Goal: Communication & Community: Answer question/provide support

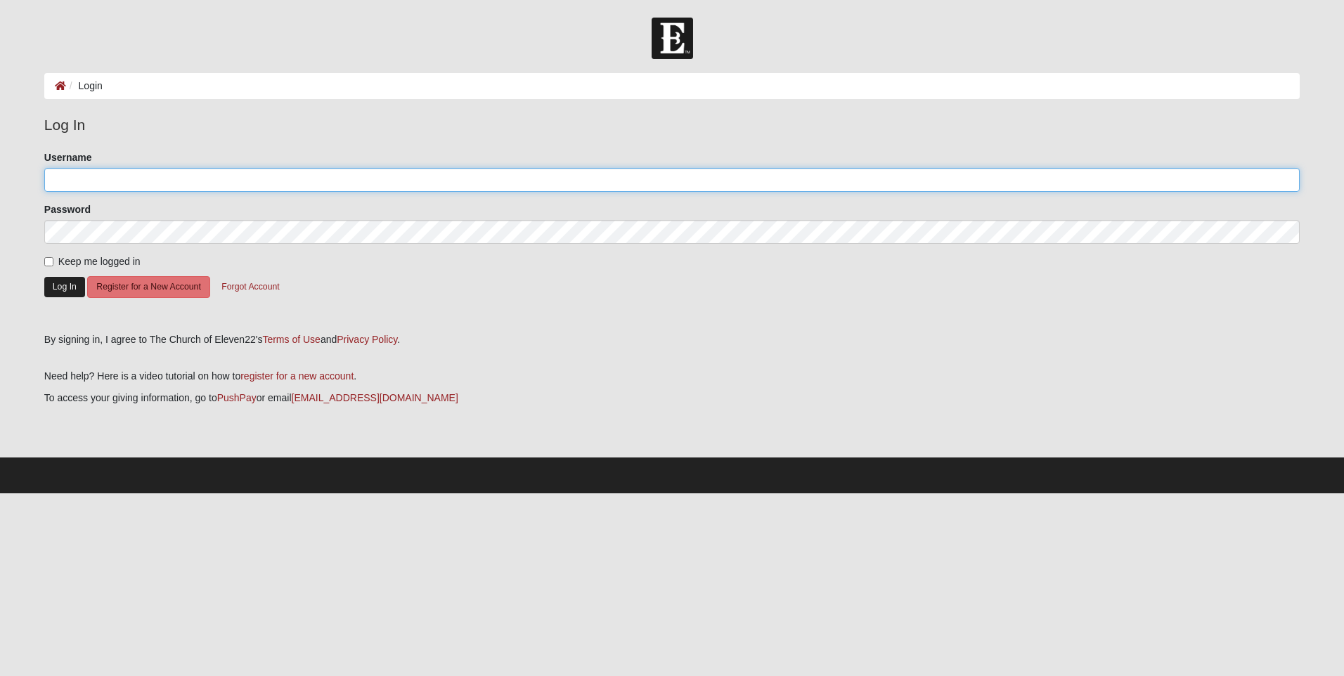
type input "[EMAIL_ADDRESS][DOMAIN_NAME]"
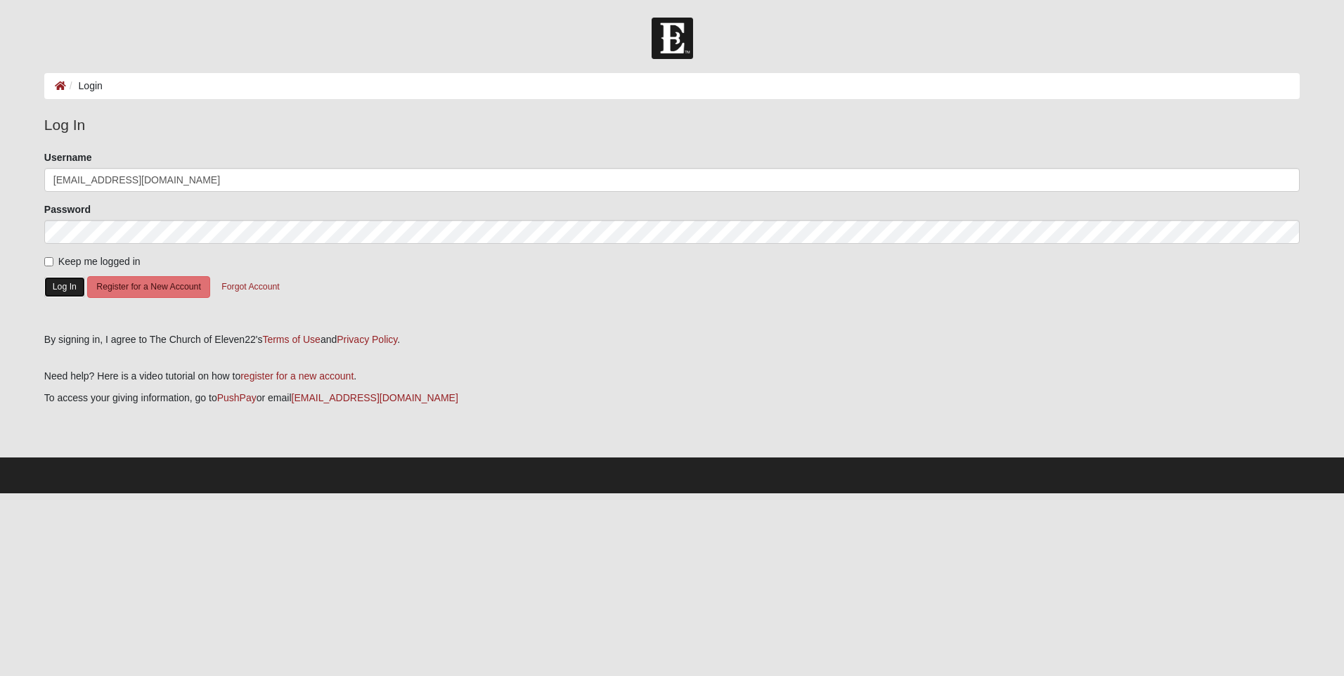
click at [75, 283] on button "Log In" at bounding box center [64, 287] width 41 height 20
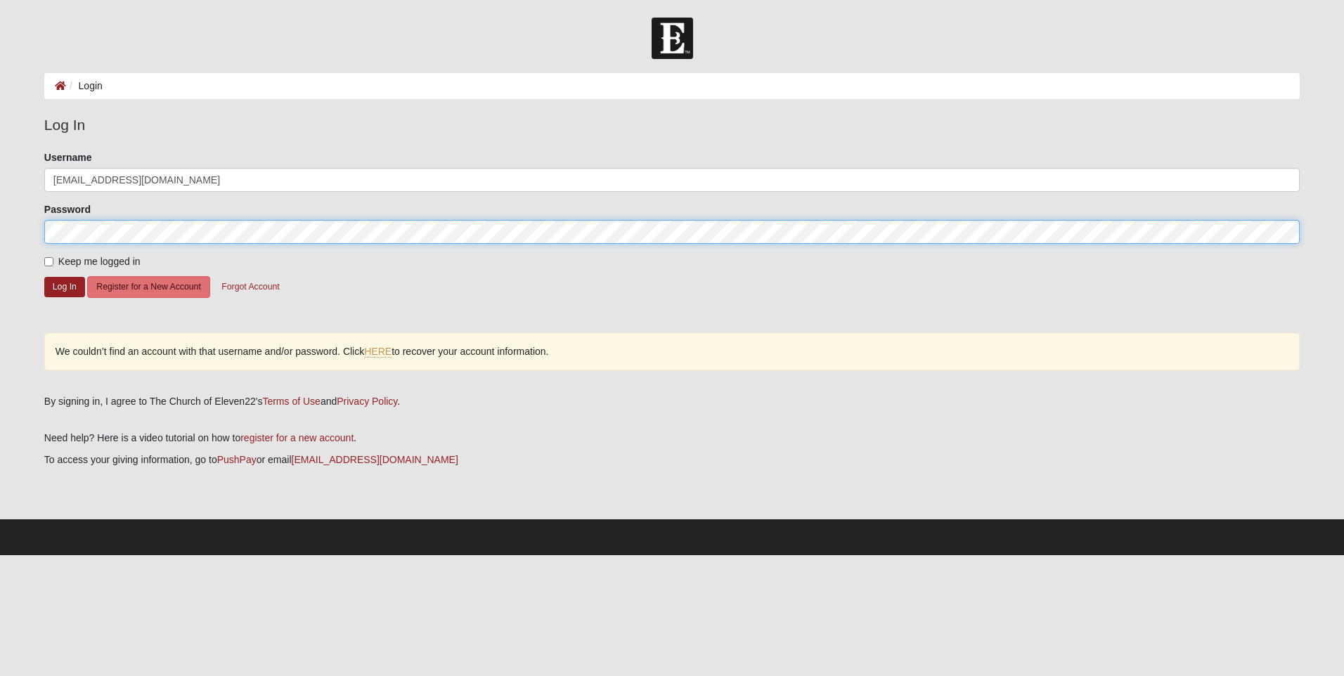
click at [44, 277] on button "Log In" at bounding box center [64, 287] width 41 height 20
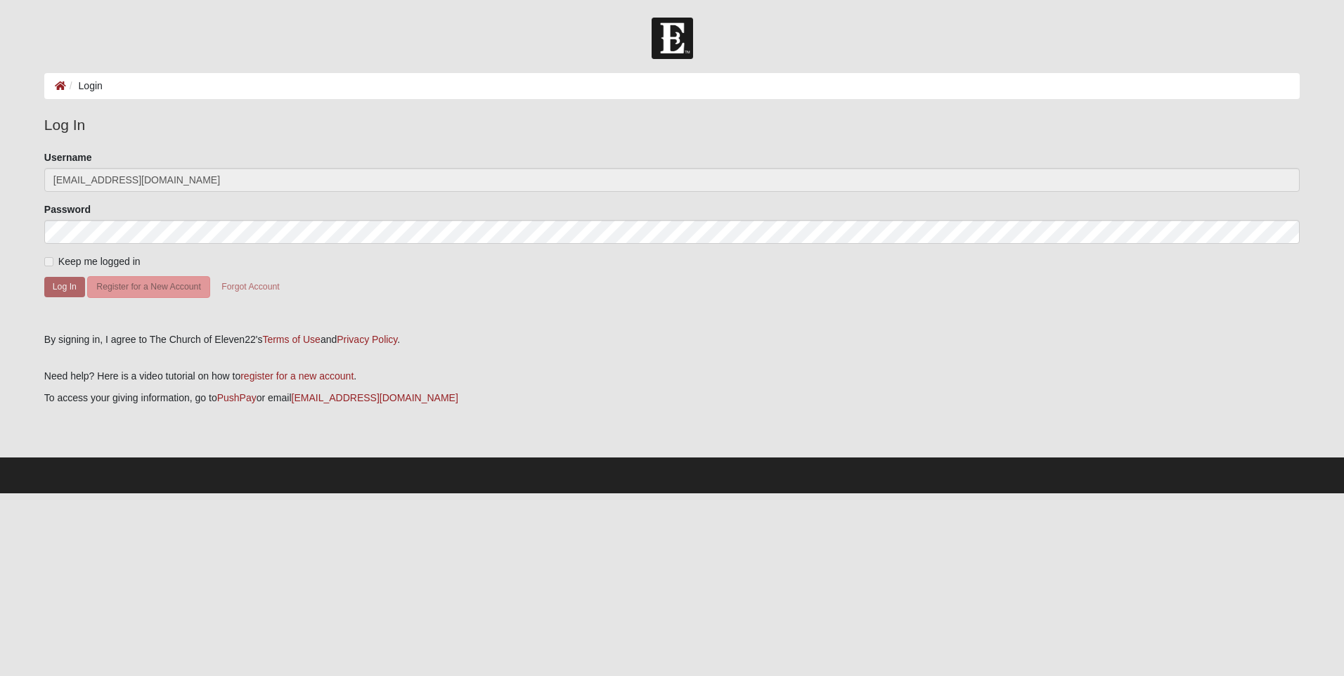
click at [75, 299] on form "Please correct the following: Username boulineauangela@gmail.com Password Keep …" at bounding box center [672, 236] width 1256 height 173
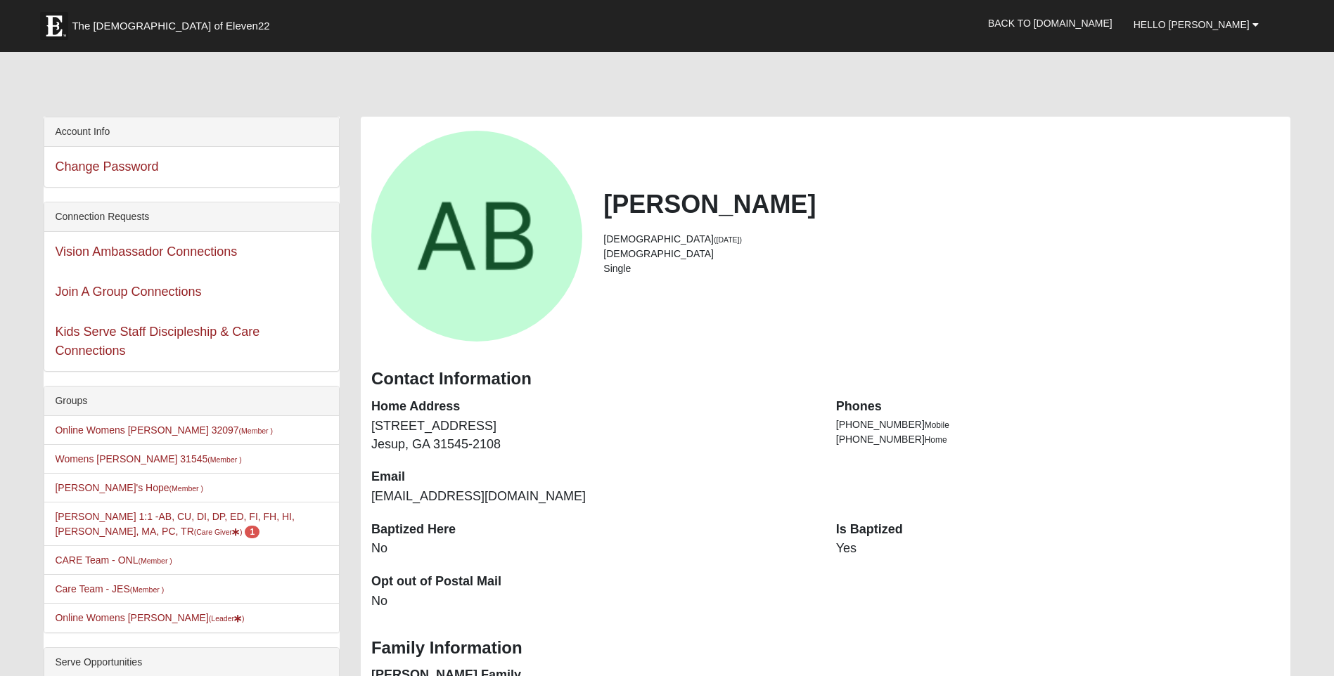
click at [71, 290] on link "Join A Group Connections" at bounding box center [128, 292] width 146 height 14
click at [143, 522] on link "Angela Boulineau 1:1 -AB, CU, DI, DP, ED, FI, FH, HI, LI, MA, PC, TR (Care Give…" at bounding box center [174, 524] width 239 height 26
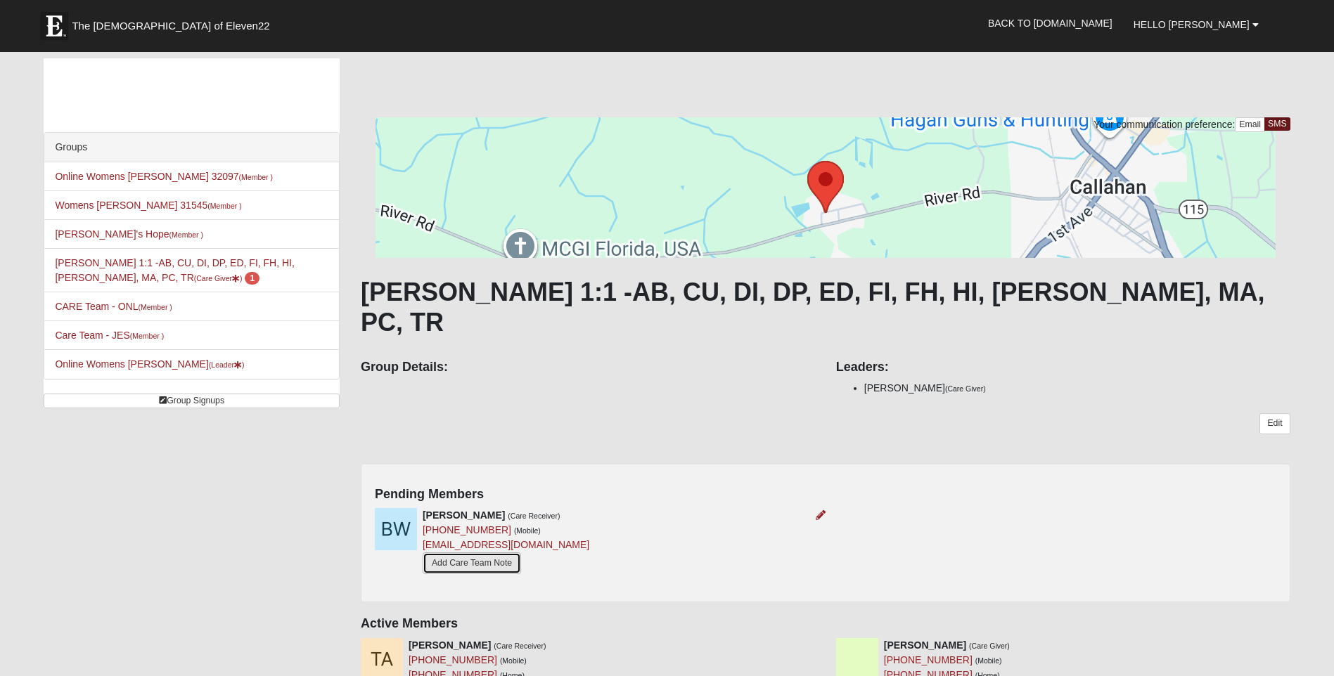
click at [511, 553] on link "Add Care Team Note" at bounding box center [472, 564] width 98 height 22
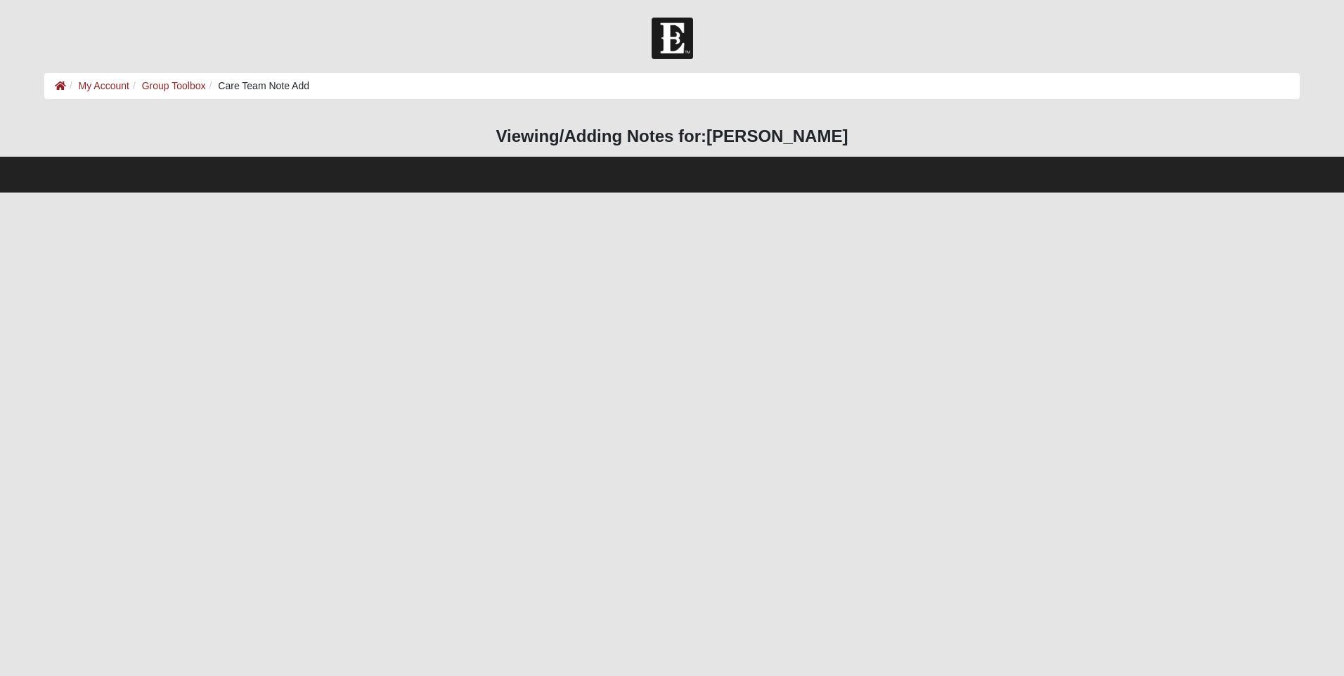
click at [680, 144] on h3 "Viewing/Adding Notes for: [PERSON_NAME]" at bounding box center [672, 137] width 1256 height 20
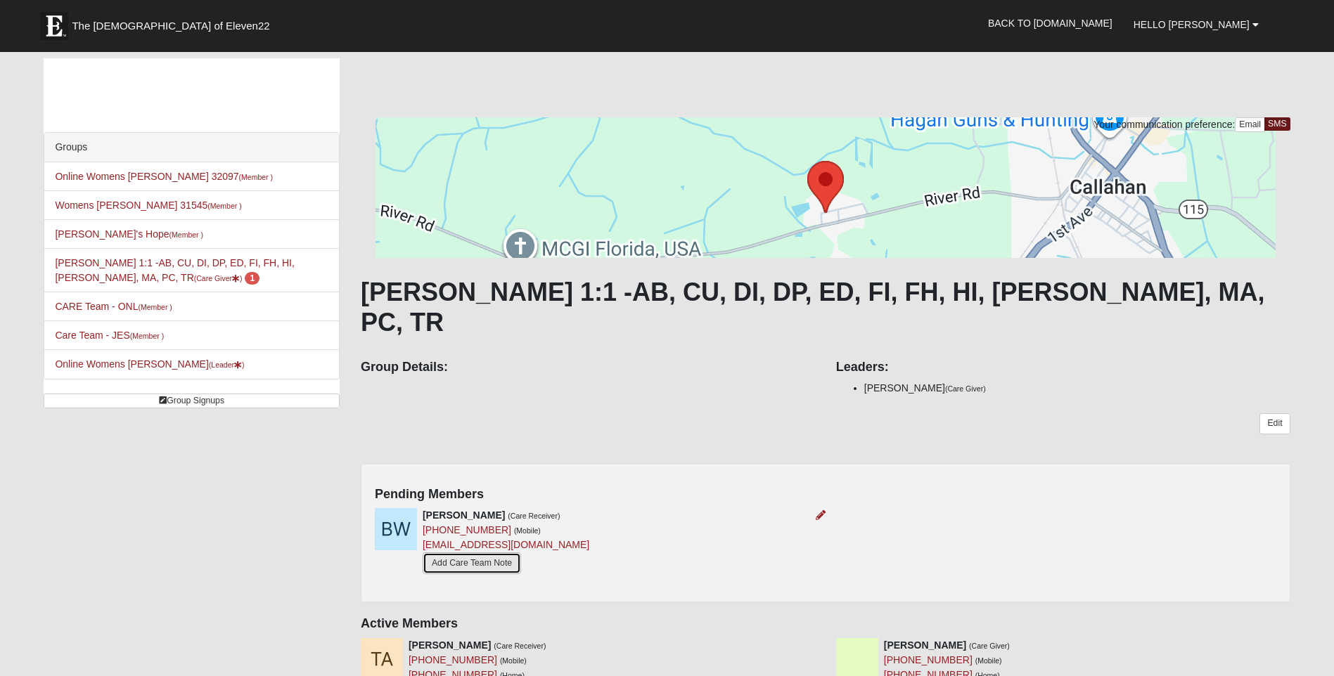
click at [483, 553] on link "Add Care Team Note" at bounding box center [472, 564] width 98 height 22
click at [1264, 413] on link "Edit" at bounding box center [1274, 423] width 30 height 20
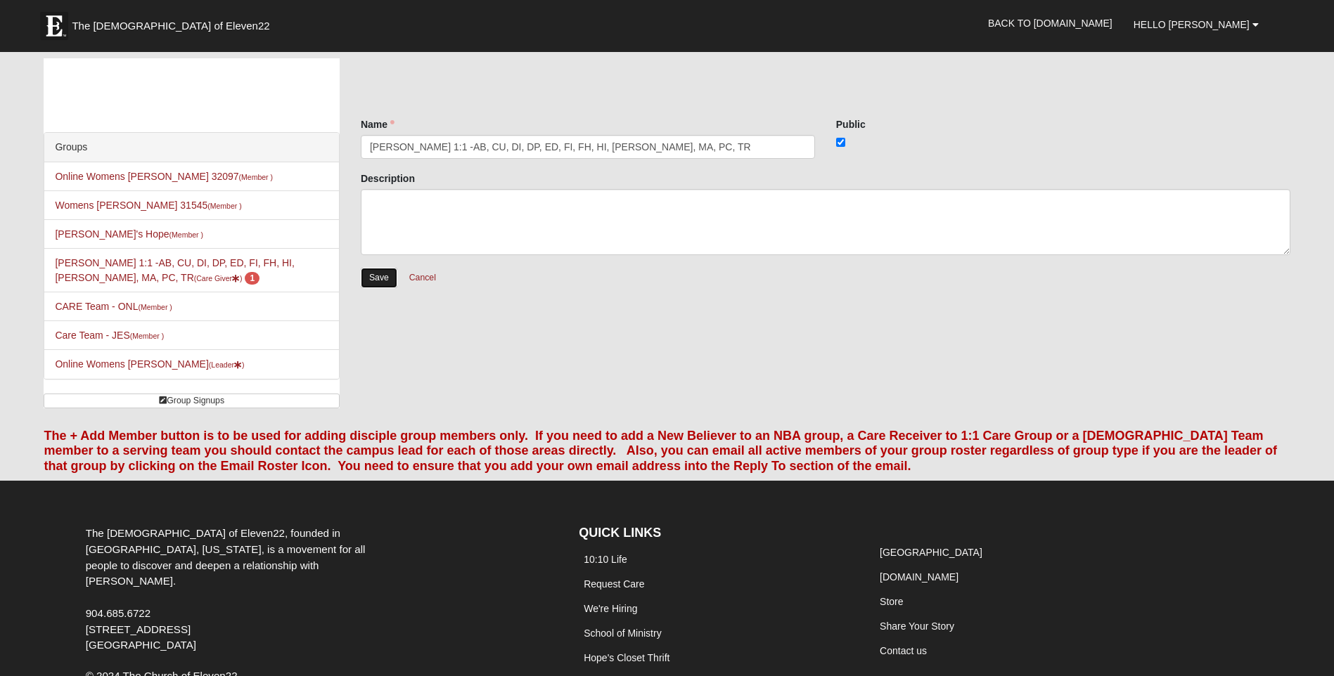
click at [387, 274] on input "Save" at bounding box center [379, 278] width 37 height 20
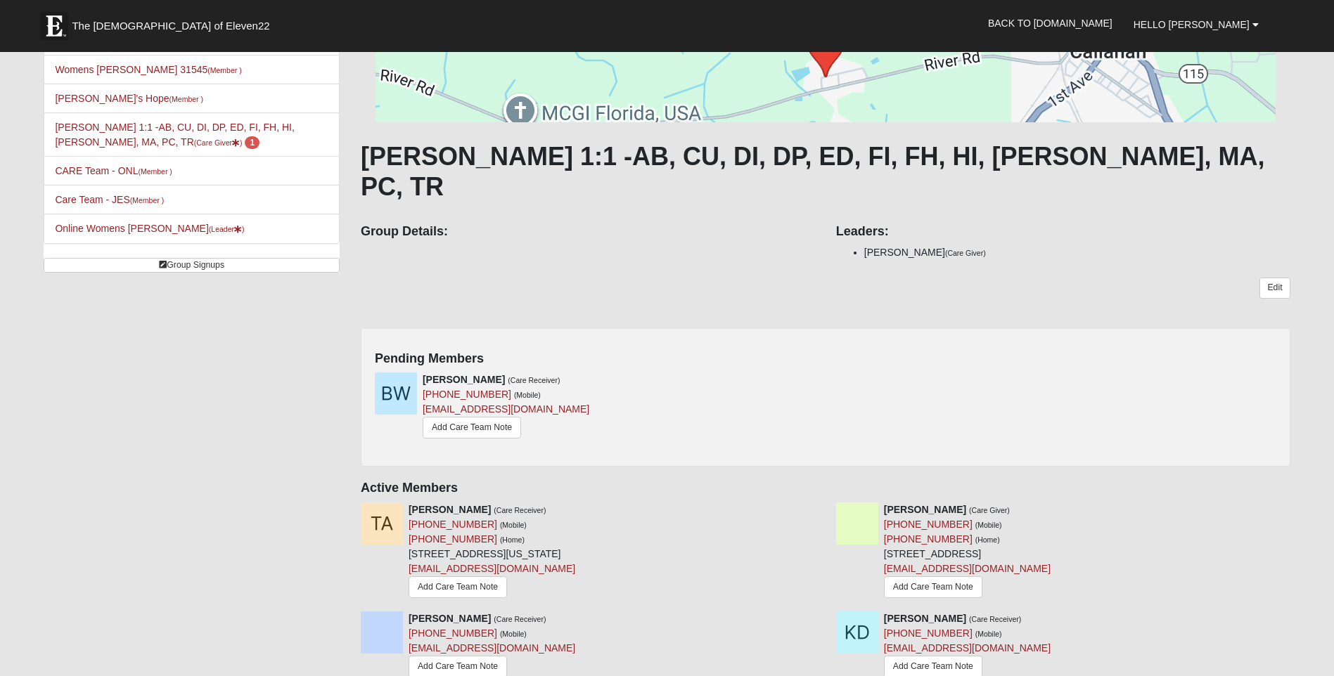
scroll to position [141, 0]
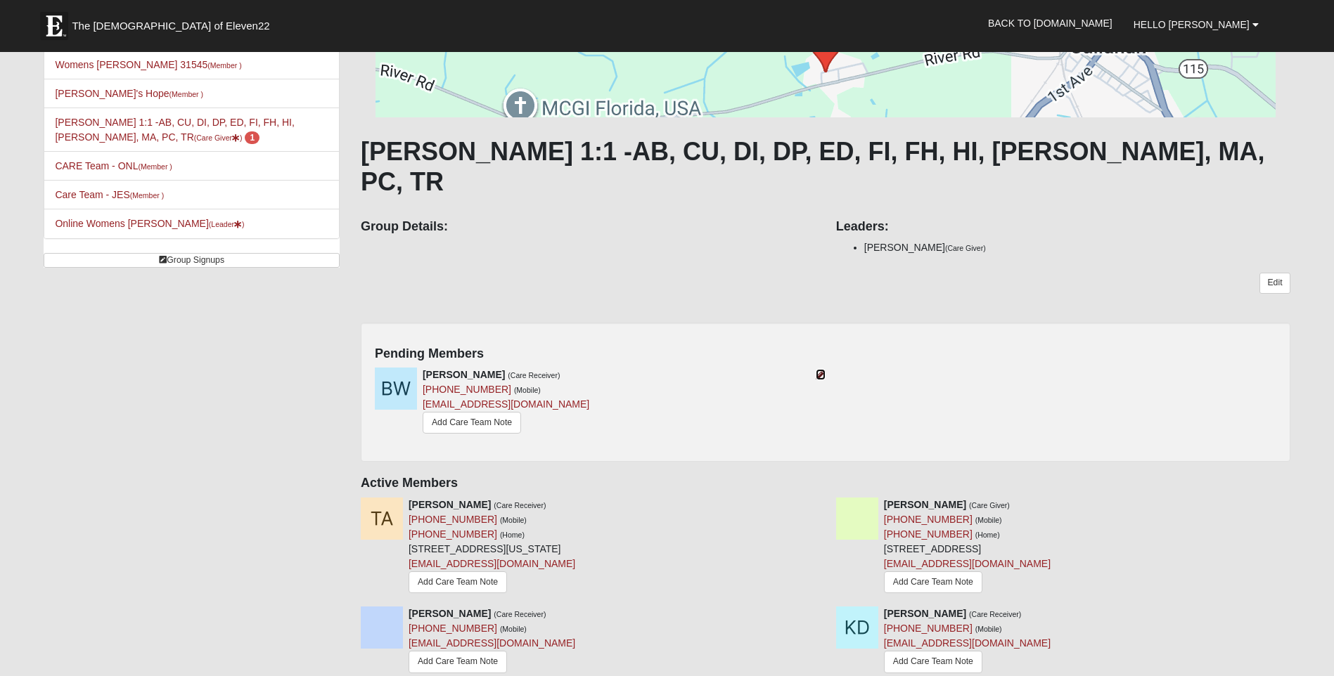
click at [816, 370] on icon at bounding box center [821, 375] width 10 height 10
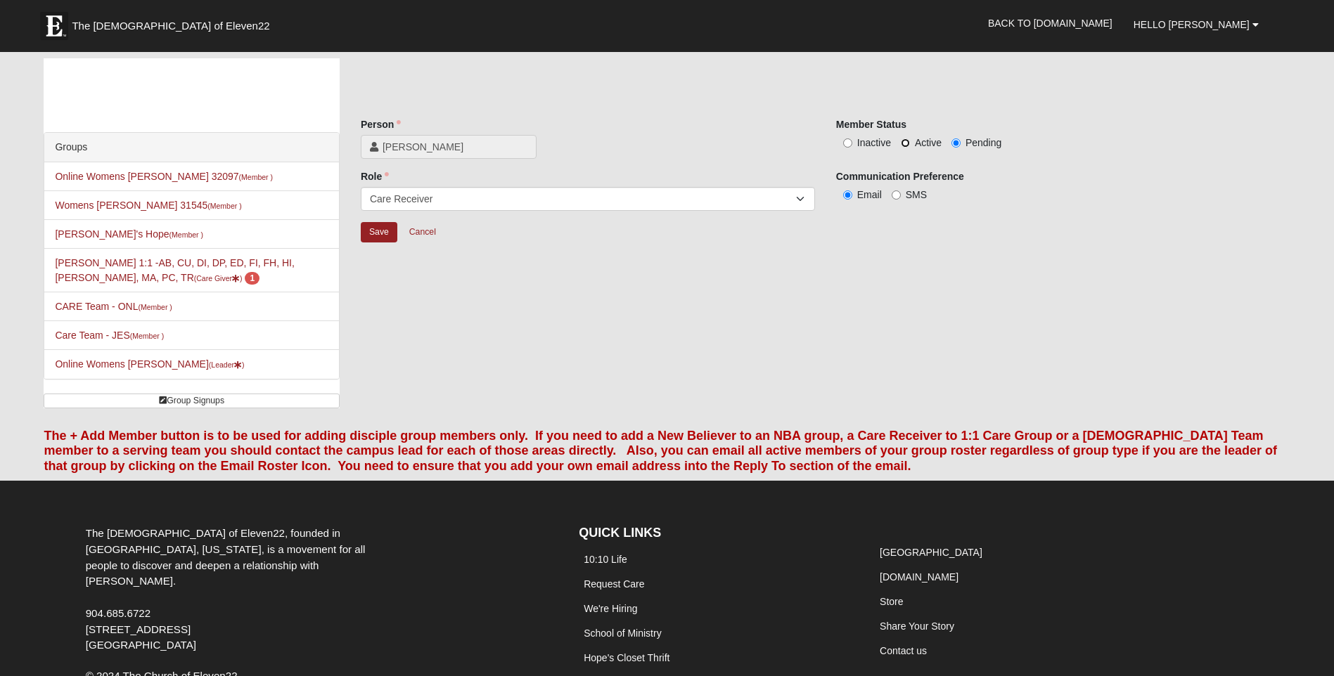
click at [902, 143] on input "Active" at bounding box center [905, 143] width 9 height 9
radio input "true"
click at [382, 237] on input "Save" at bounding box center [379, 232] width 37 height 20
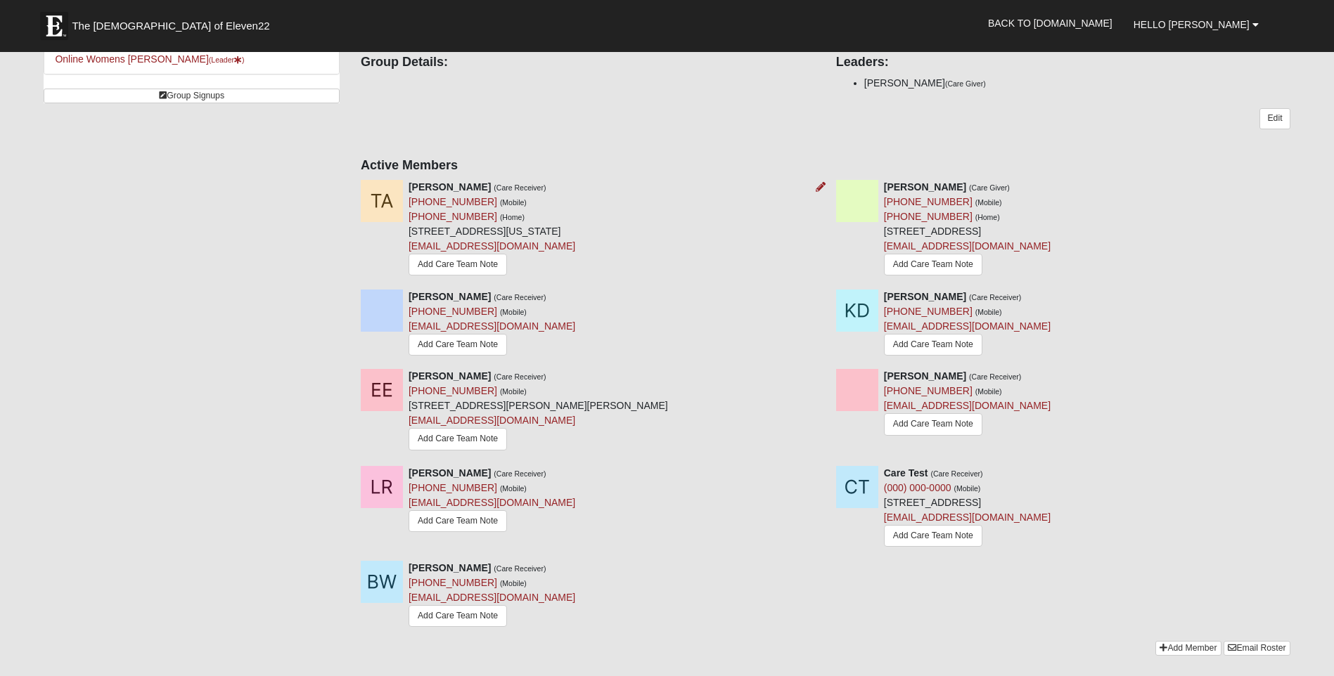
scroll to position [352, 0]
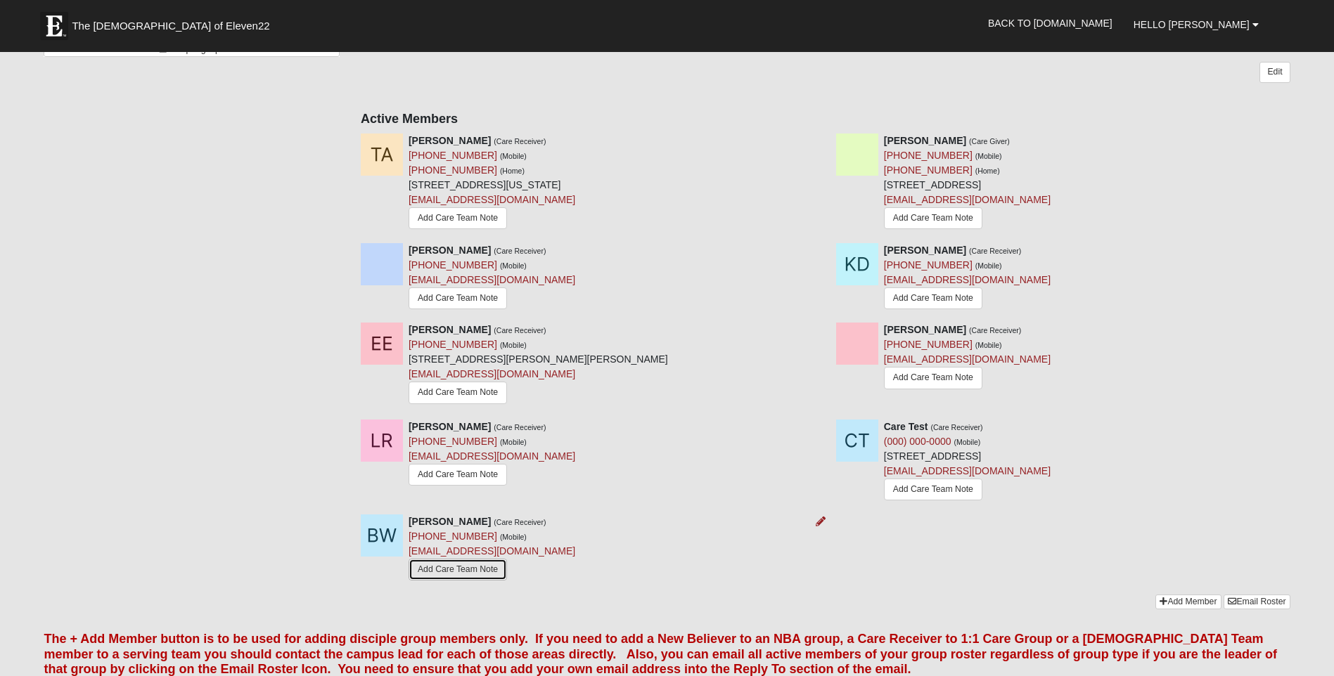
click at [491, 559] on link "Add Care Team Note" at bounding box center [458, 570] width 98 height 22
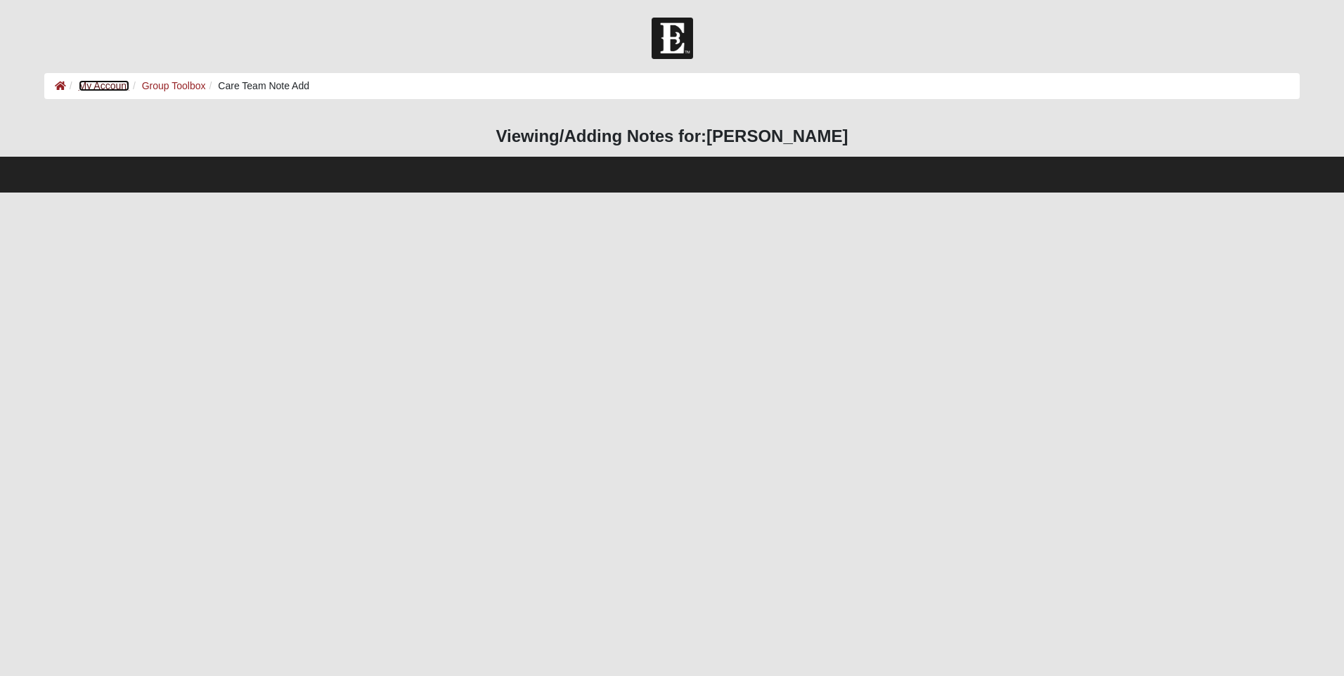
click at [108, 82] on link "My Account" at bounding box center [104, 85] width 51 height 11
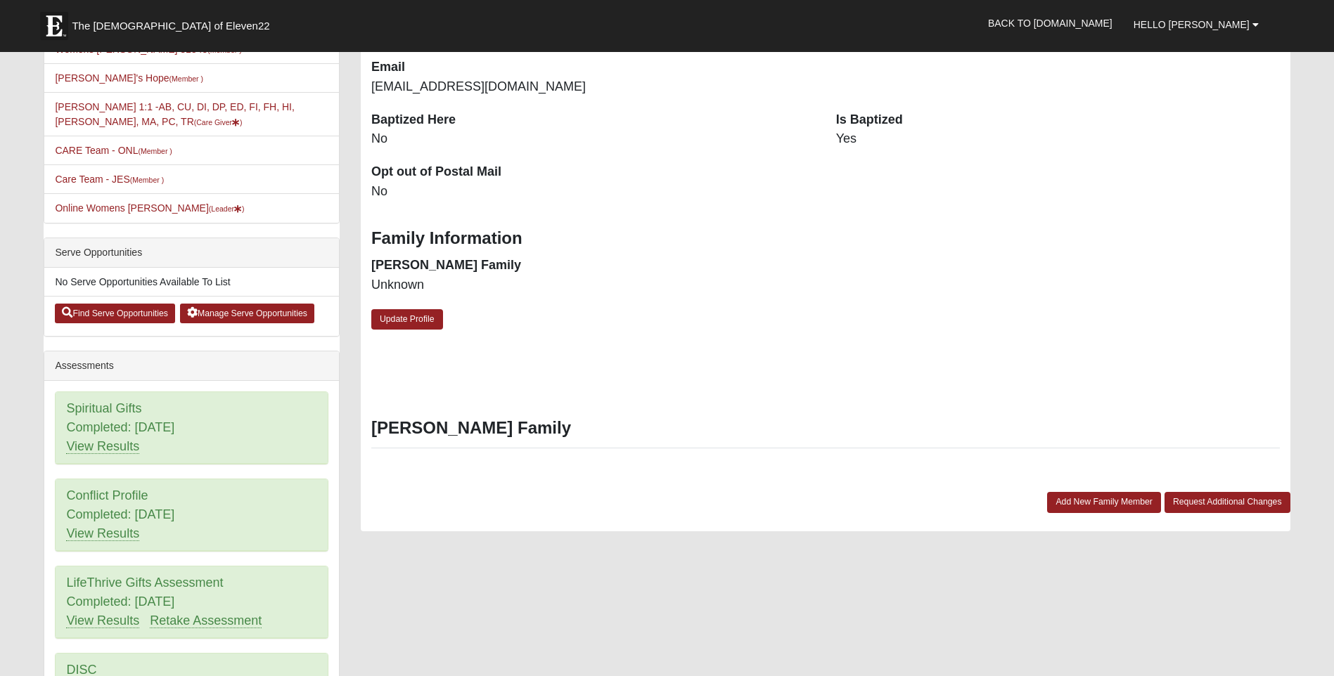
scroll to position [211, 0]
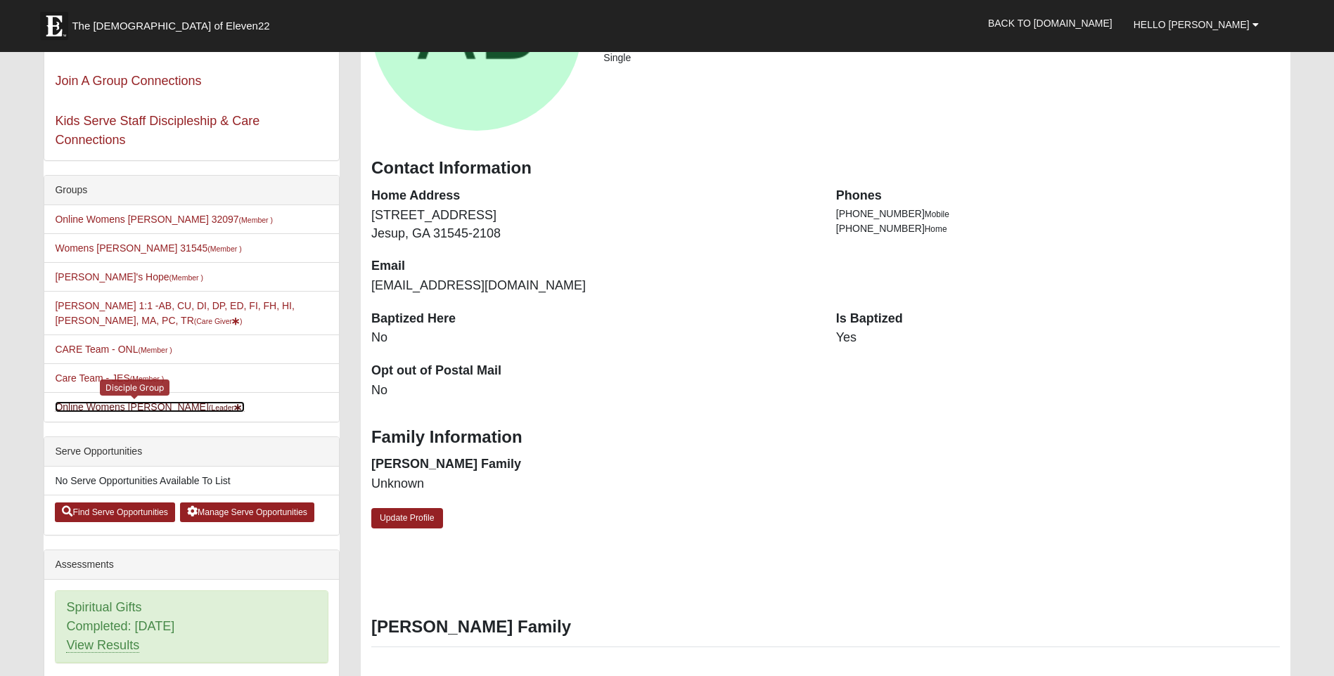
click at [155, 407] on link "Online Womens Boulineau (Leader )" at bounding box center [149, 407] width 189 height 11
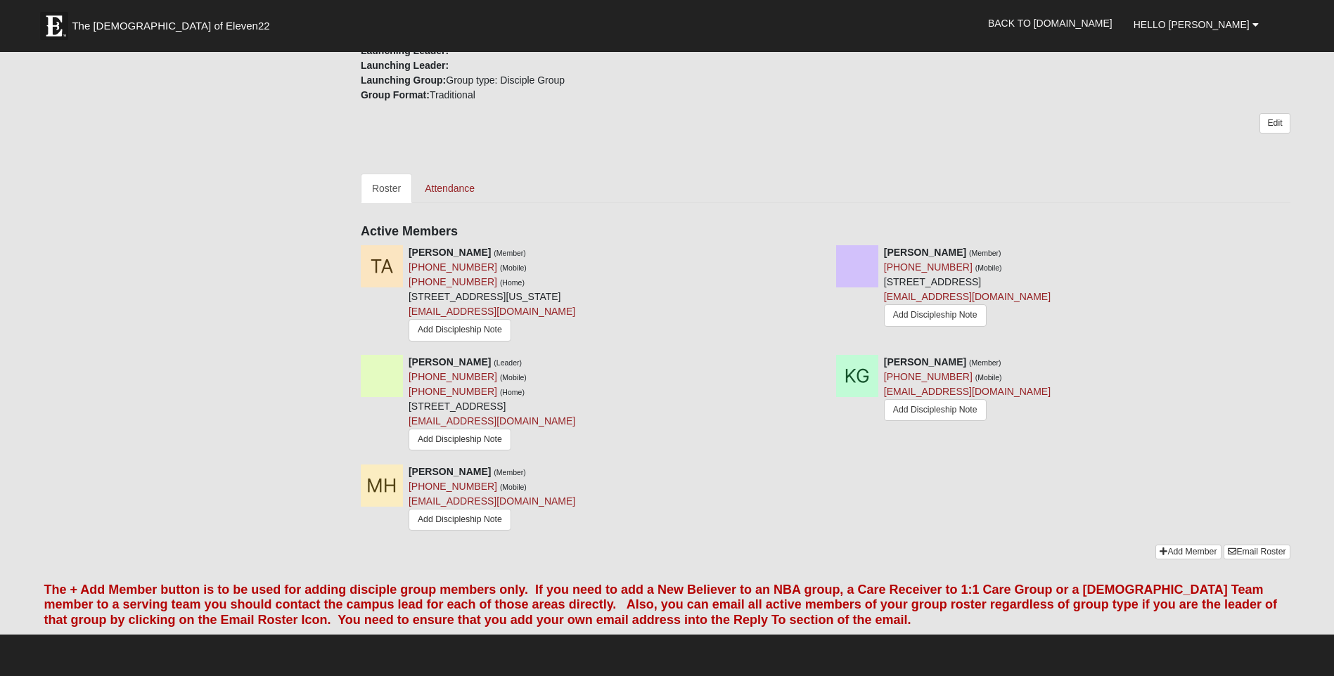
scroll to position [492, 0]
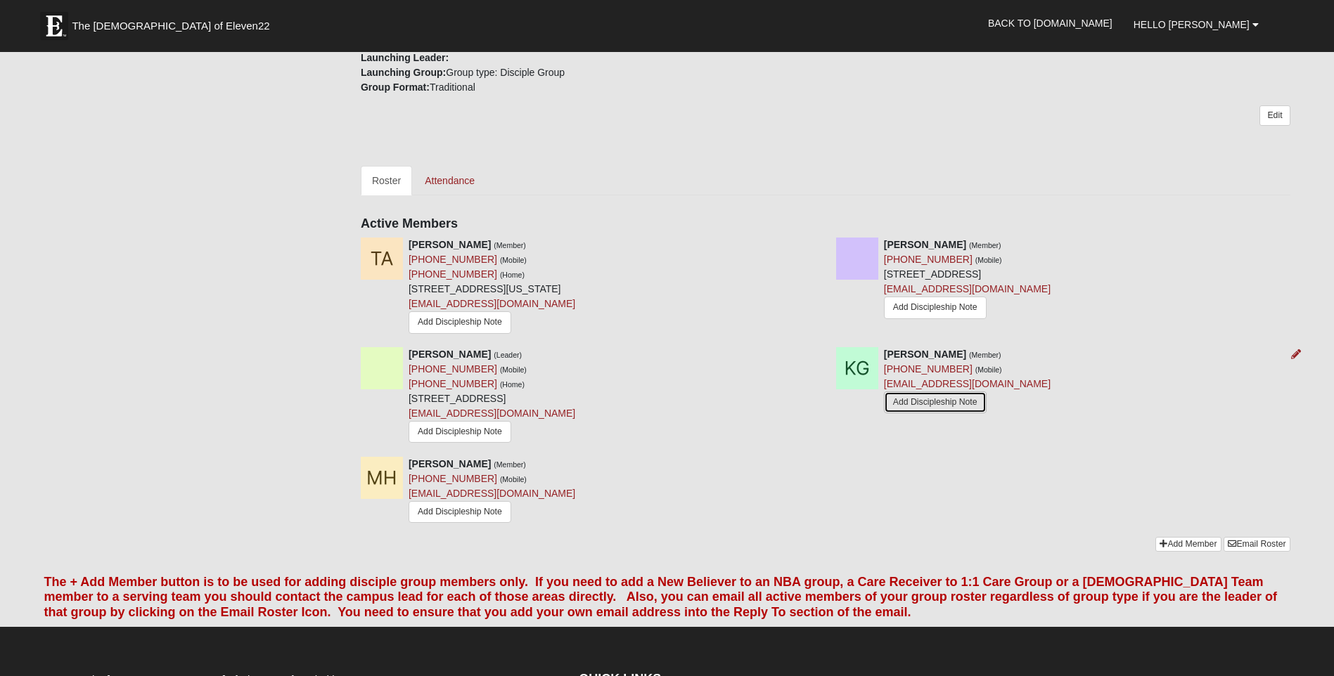
click at [917, 411] on link "Add Discipleship Note" at bounding box center [935, 403] width 103 height 22
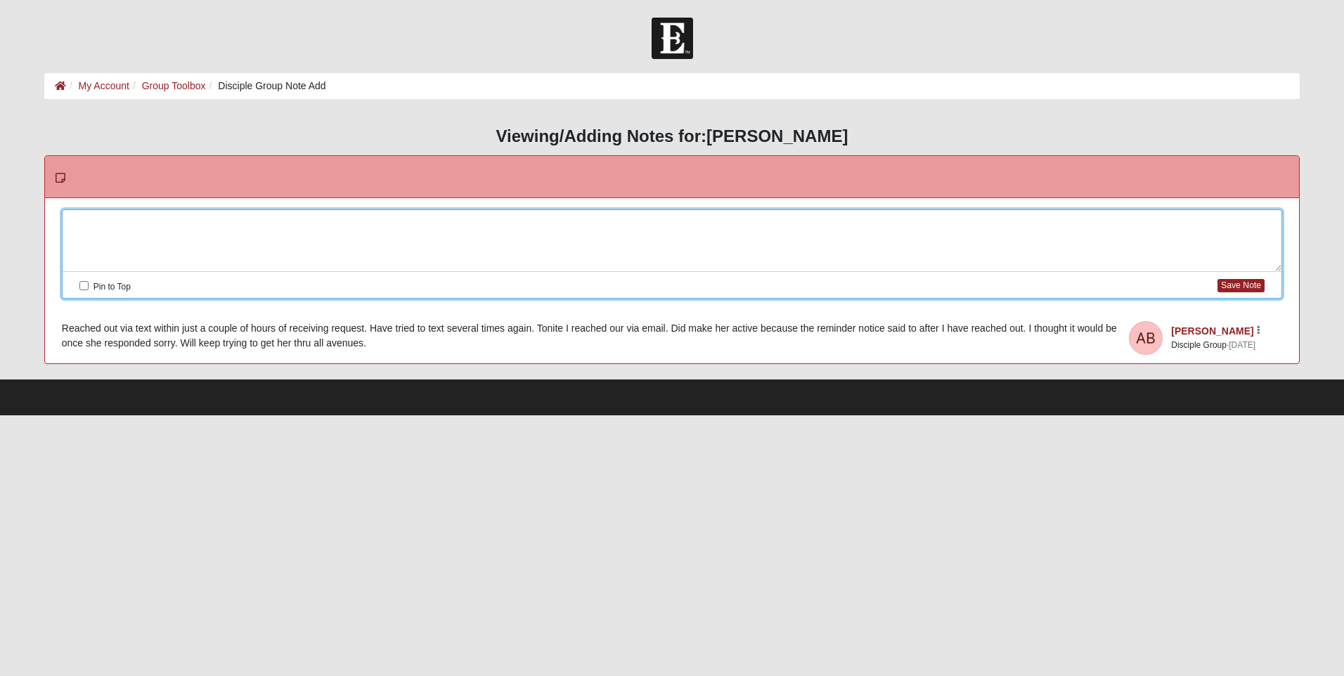
click at [155, 219] on div at bounding box center [672, 241] width 1219 height 62
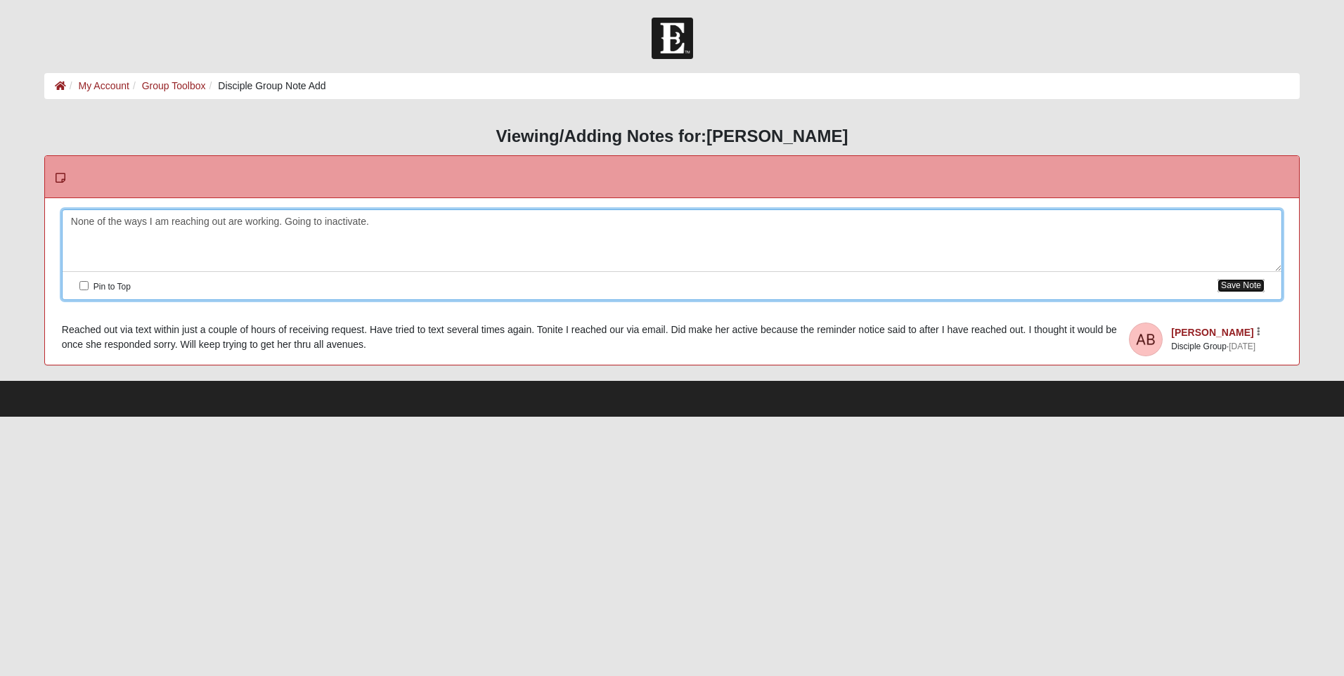
click at [1232, 279] on button "Save Note" at bounding box center [1241, 285] width 47 height 13
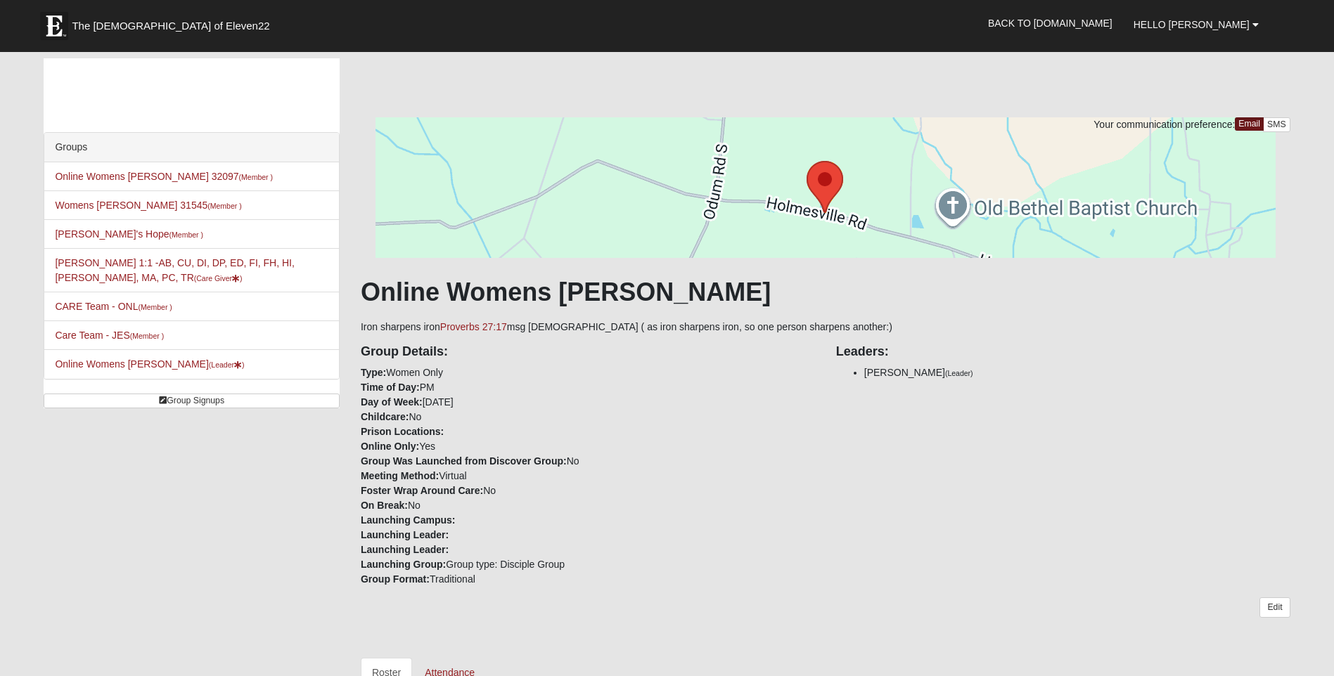
scroll to position [492, 0]
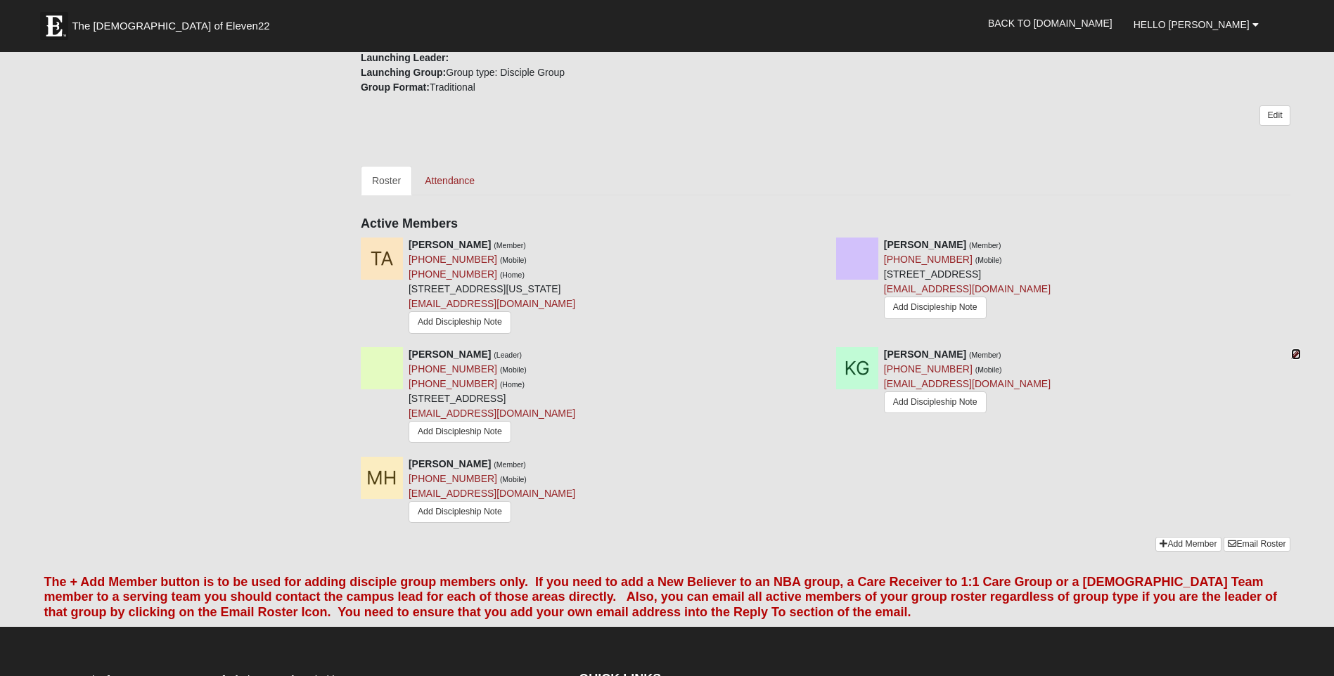
click at [1297, 353] on icon at bounding box center [1296, 354] width 10 height 10
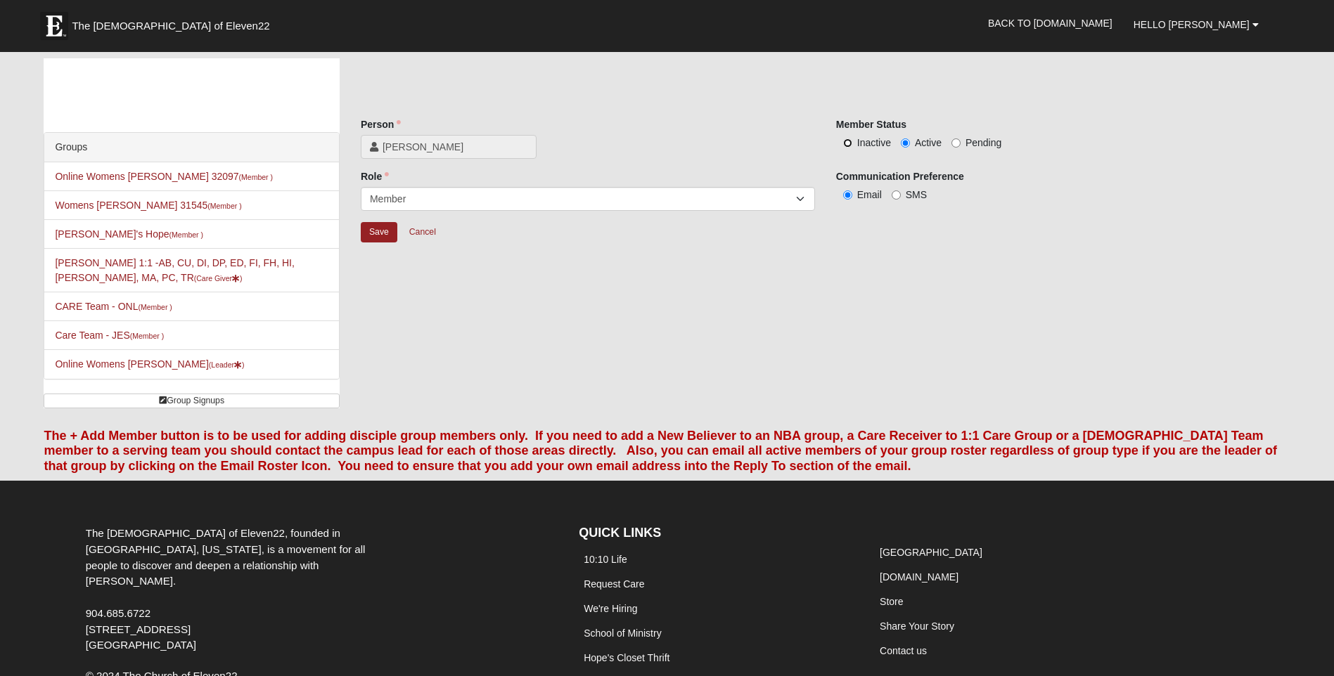
click at [847, 143] on input "Inactive" at bounding box center [847, 143] width 9 height 9
radio input "true"
click at [375, 238] on input "Save" at bounding box center [379, 232] width 37 height 20
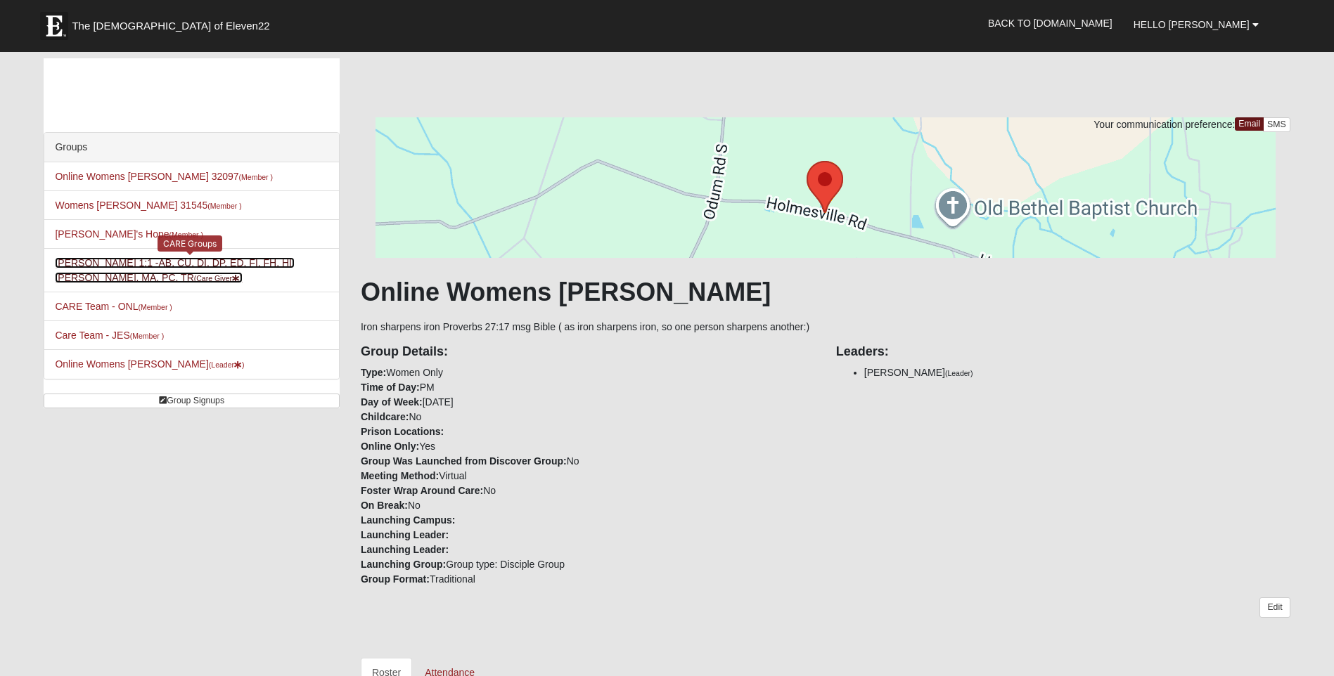
click at [124, 267] on link "Angela Boulineau 1:1 -AB, CU, DI, DP, ED, FI, FH, HI, LI, MA, PC, TR (Care Give…" at bounding box center [174, 270] width 239 height 26
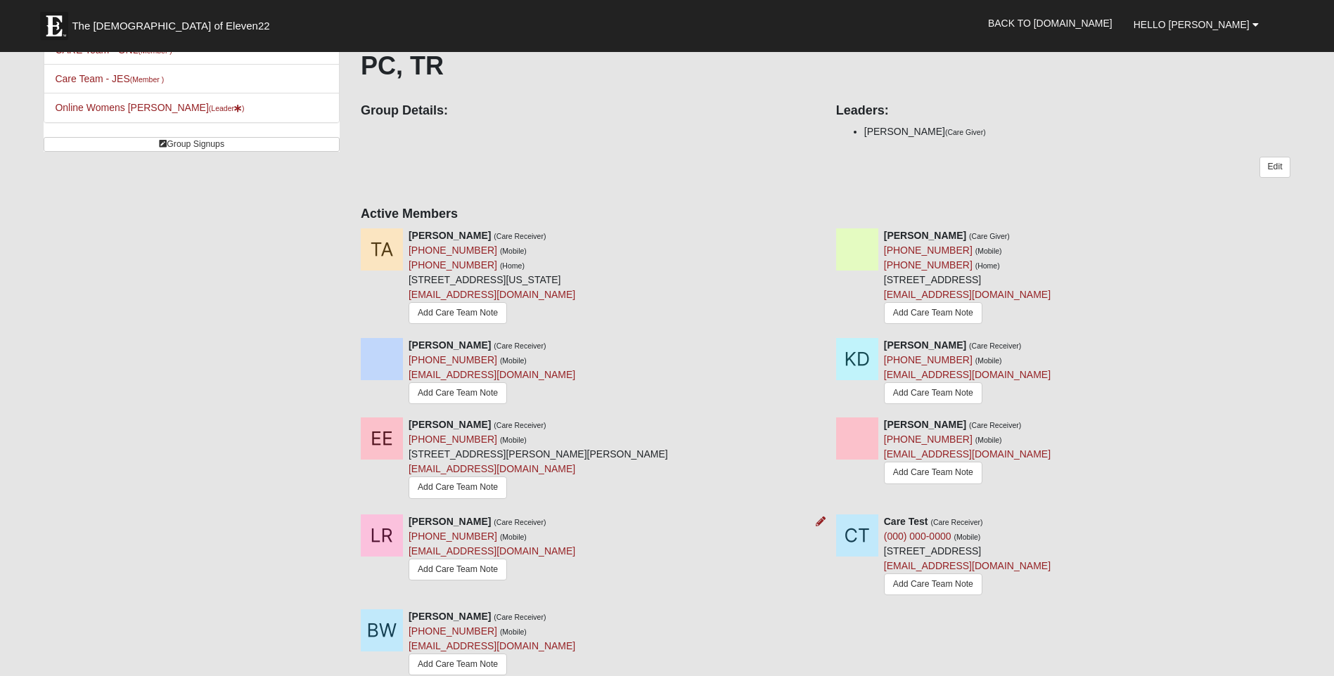
scroll to position [281, 0]
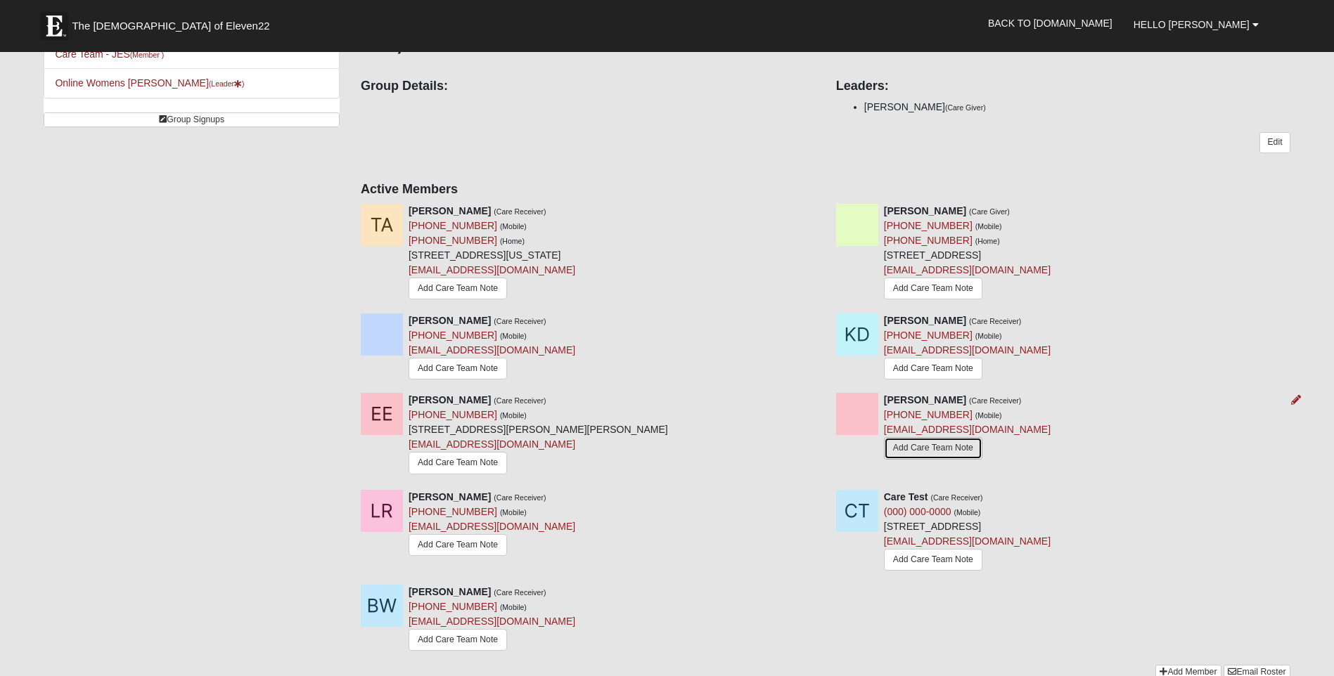
click at [964, 437] on link "Add Care Team Note" at bounding box center [933, 448] width 98 height 22
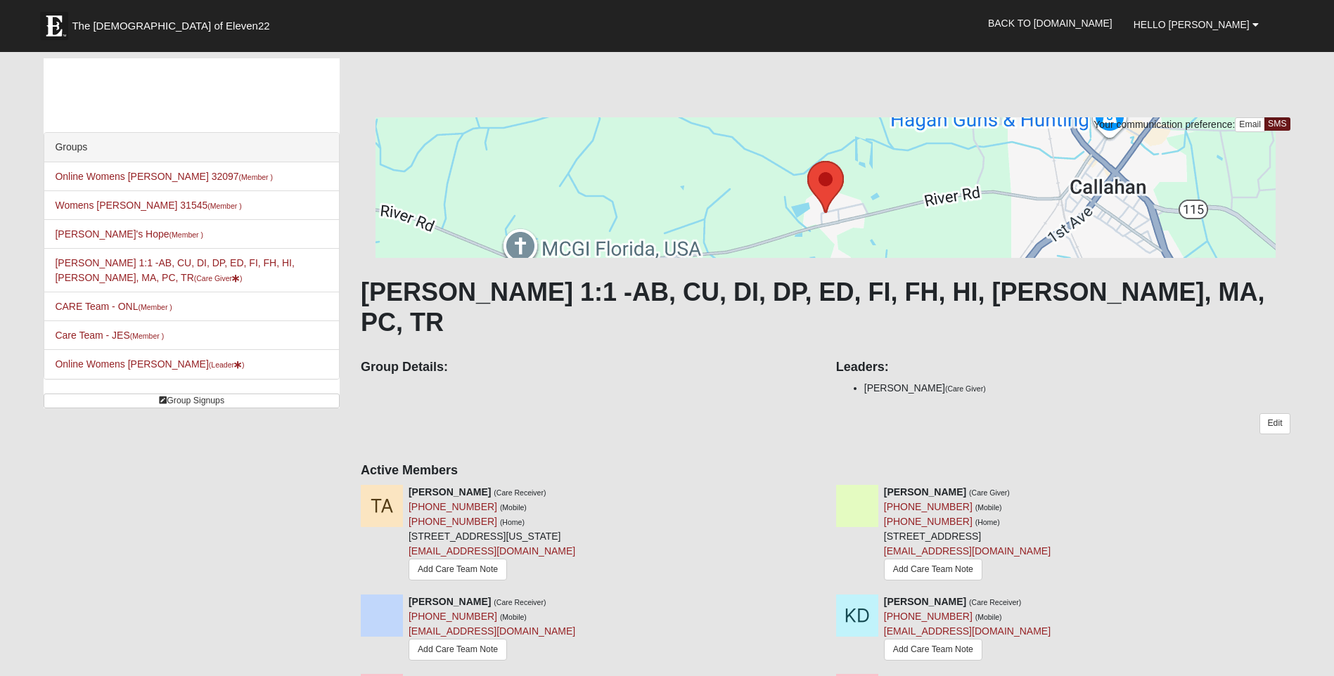
scroll to position [281, 0]
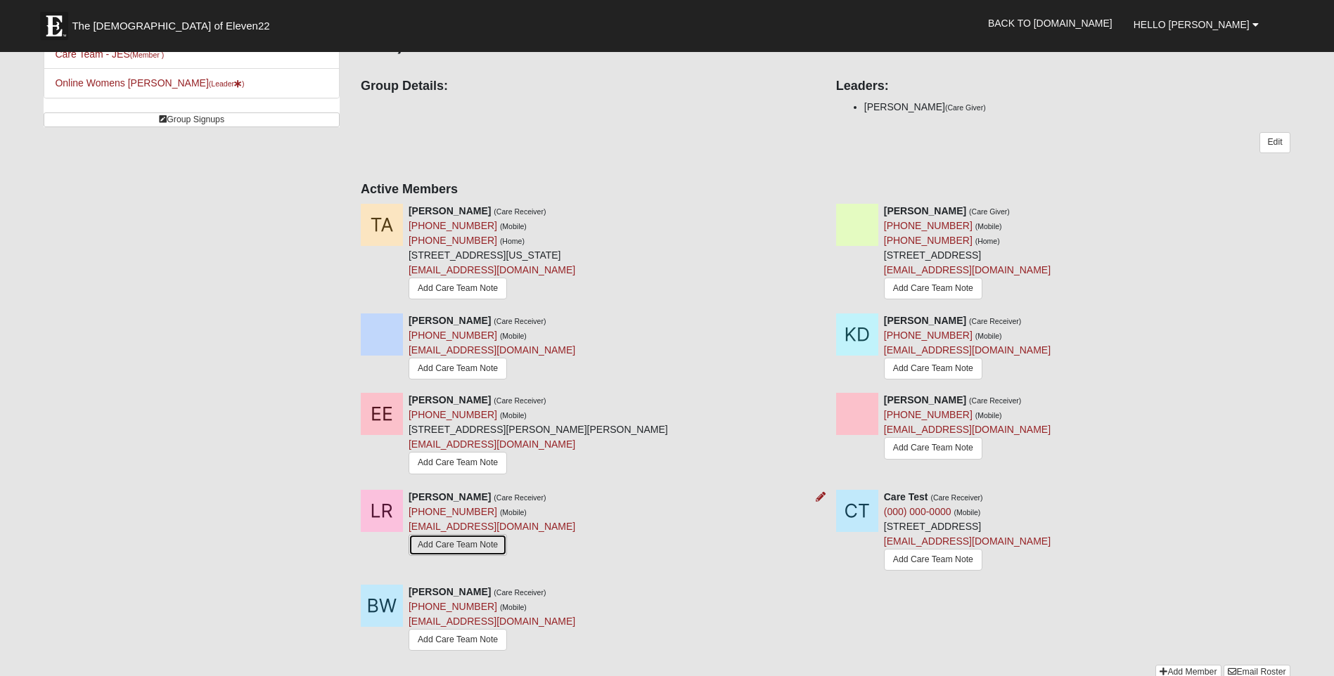
click at [463, 534] on link "Add Care Team Note" at bounding box center [458, 545] width 98 height 22
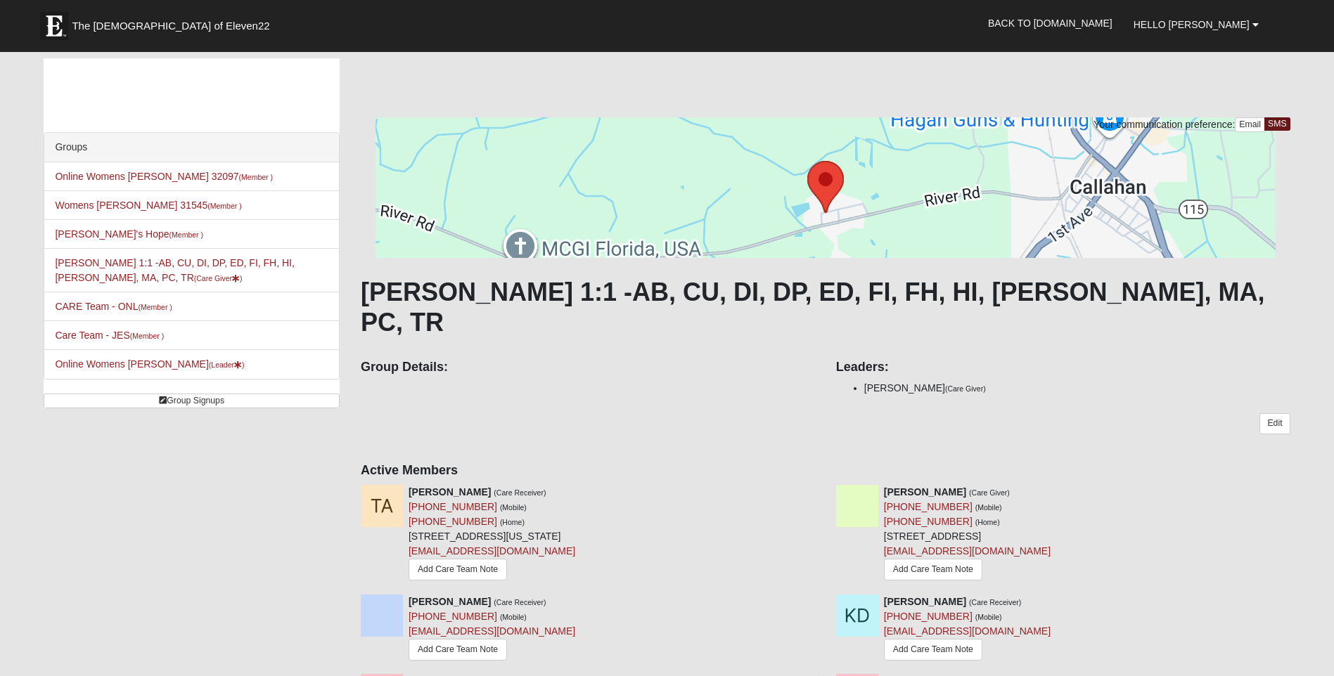
scroll to position [281, 0]
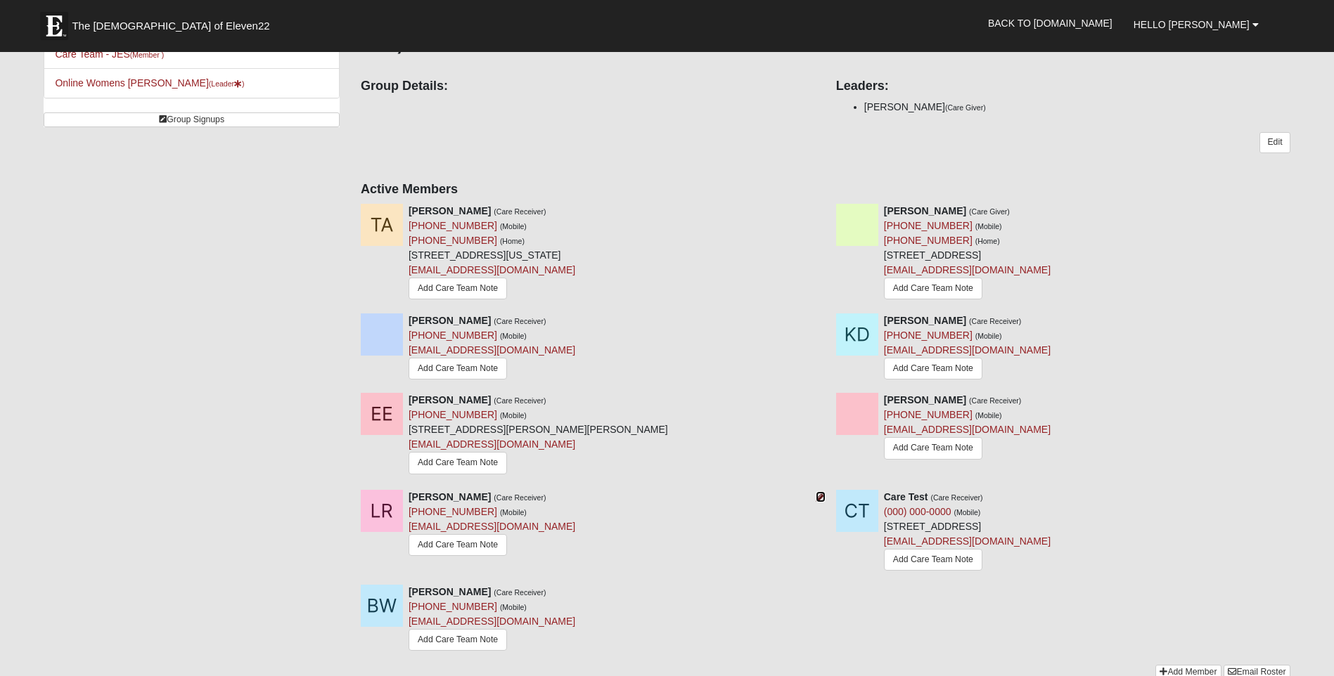
click at [821, 492] on icon at bounding box center [821, 497] width 10 height 10
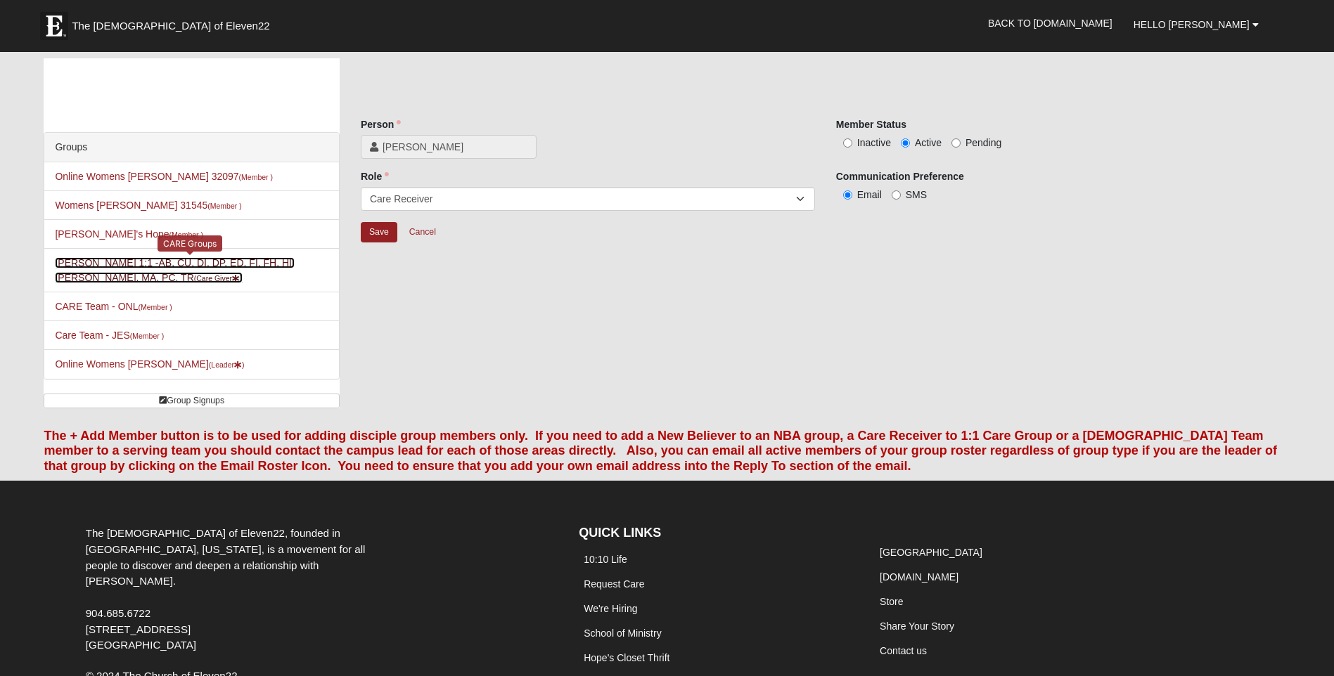
click at [115, 266] on link "Angela Boulineau 1:1 -AB, CU, DI, DP, ED, FI, FH, HI, LI, MA, PC, TR (Care Give…" at bounding box center [174, 270] width 239 height 26
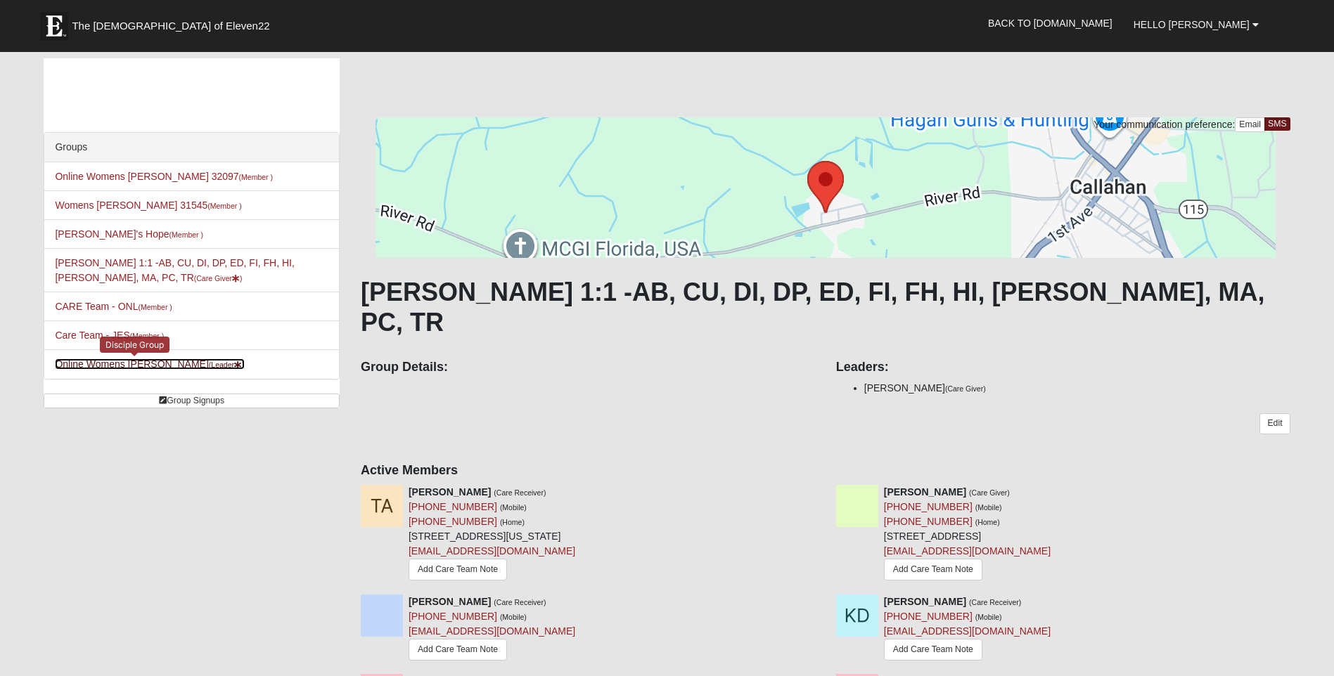
click at [166, 369] on link "Online Womens [PERSON_NAME] (Leader )" at bounding box center [149, 364] width 189 height 11
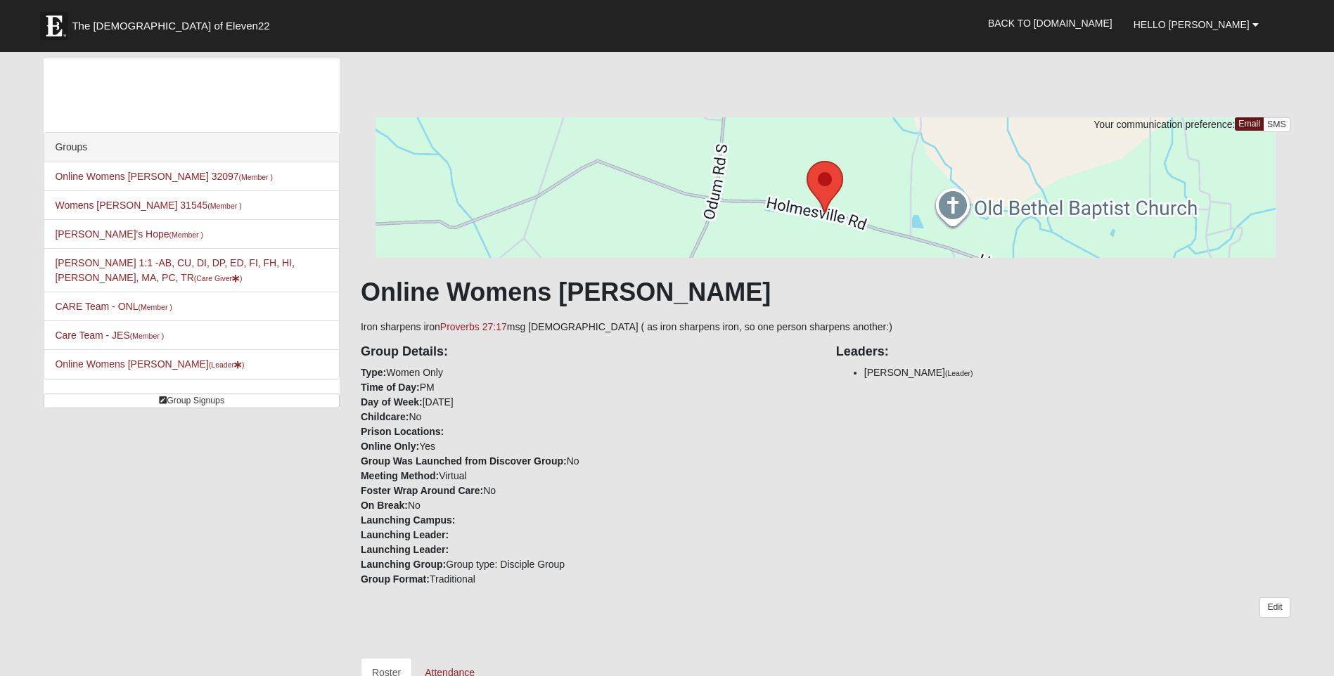
click at [827, 387] on div "Leaders: [PERSON_NAME] (Leader)" at bounding box center [1063, 361] width 475 height 53
click at [1119, 25] on link "Back to COE22.com" at bounding box center [1050, 23] width 146 height 35
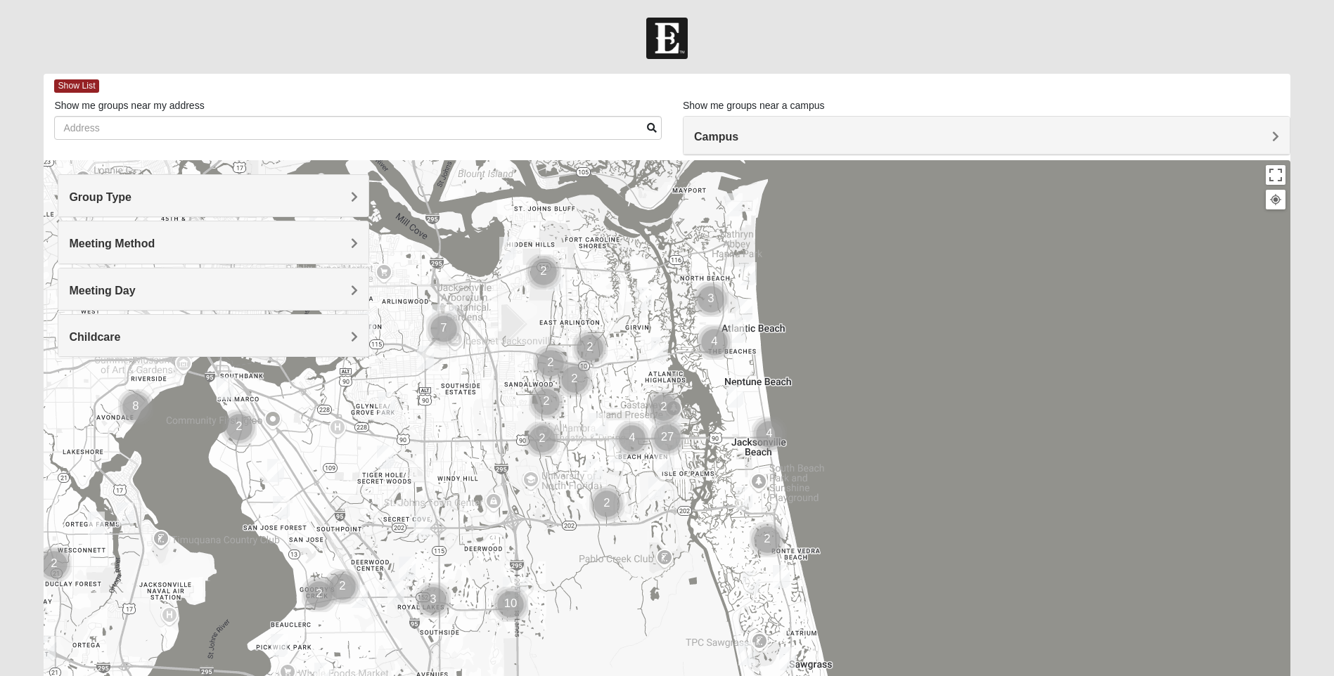
click at [349, 192] on h4 "Group Type" at bounding box center [213, 197] width 289 height 13
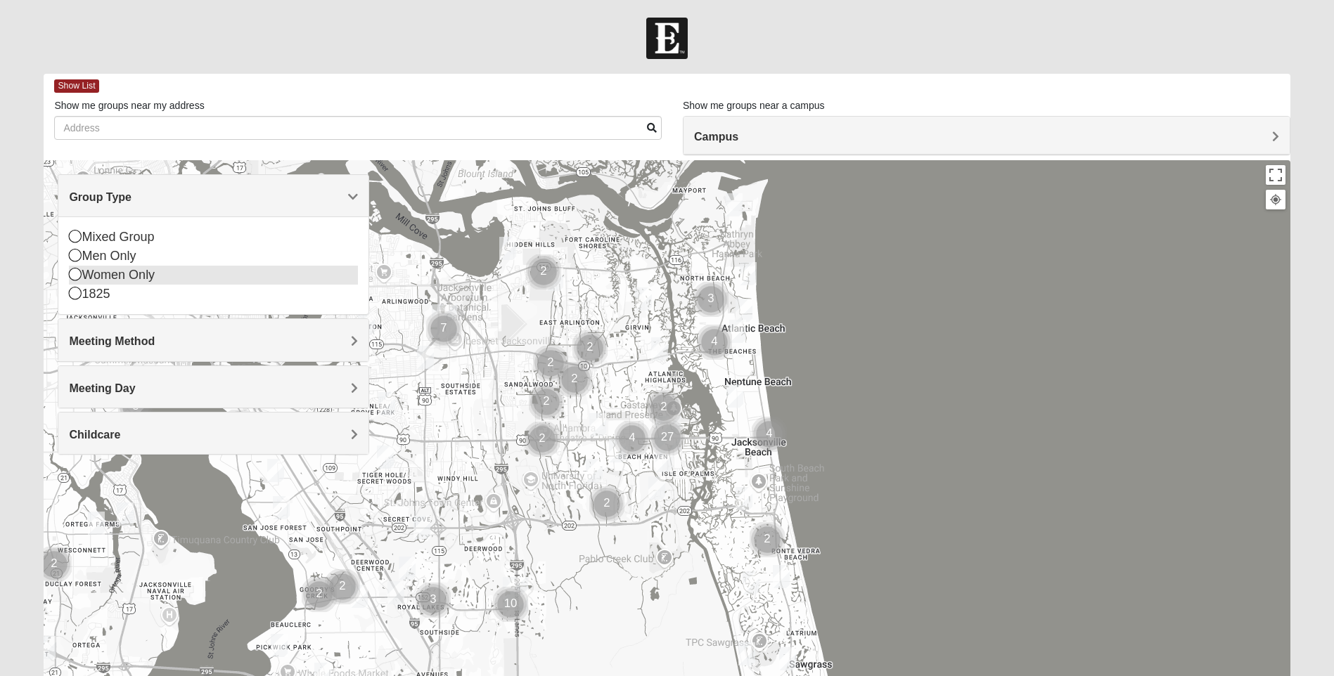
click at [75, 274] on icon at bounding box center [75, 274] width 13 height 13
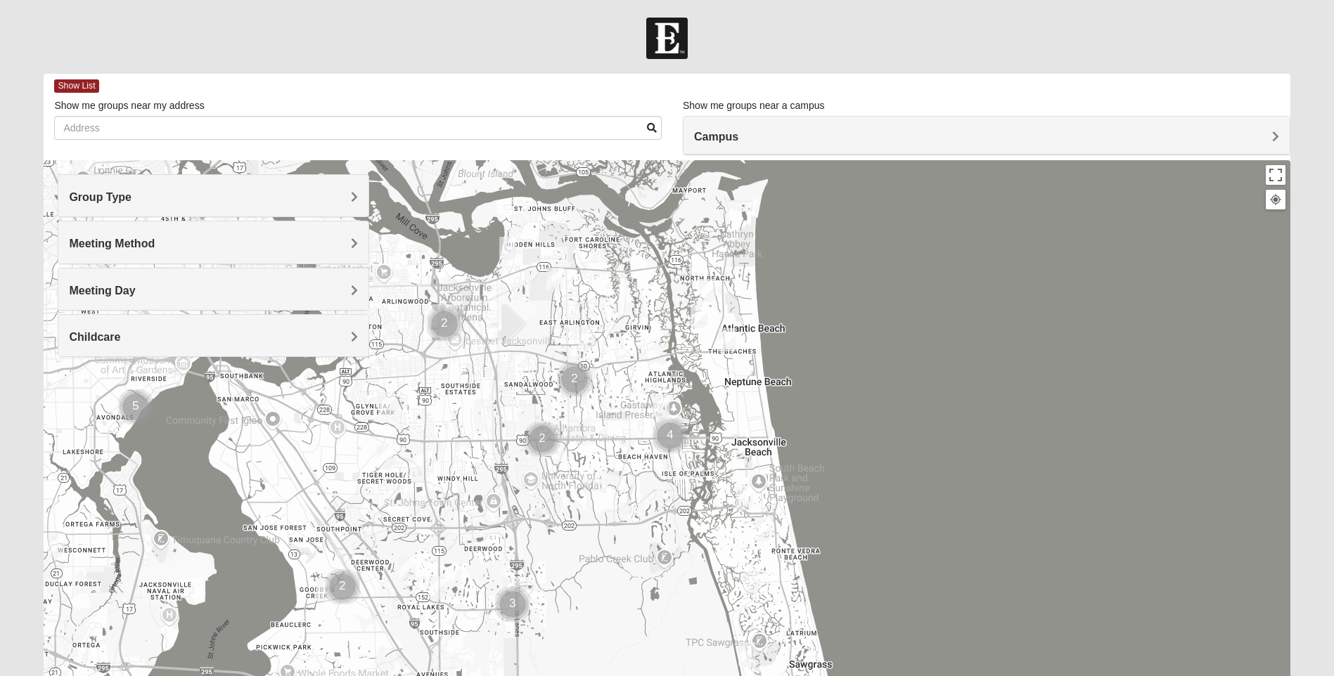
click at [346, 243] on h4 "Meeting Method" at bounding box center [213, 243] width 289 height 13
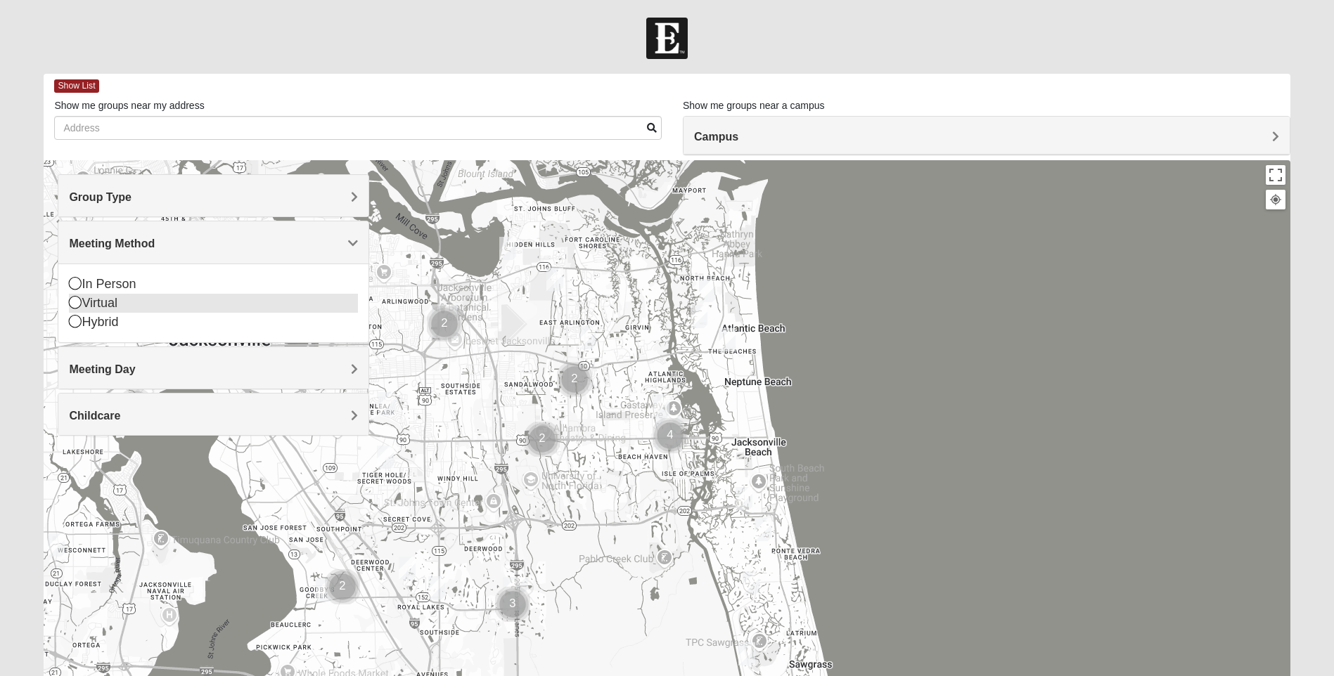
click at [72, 302] on icon at bounding box center [75, 302] width 13 height 13
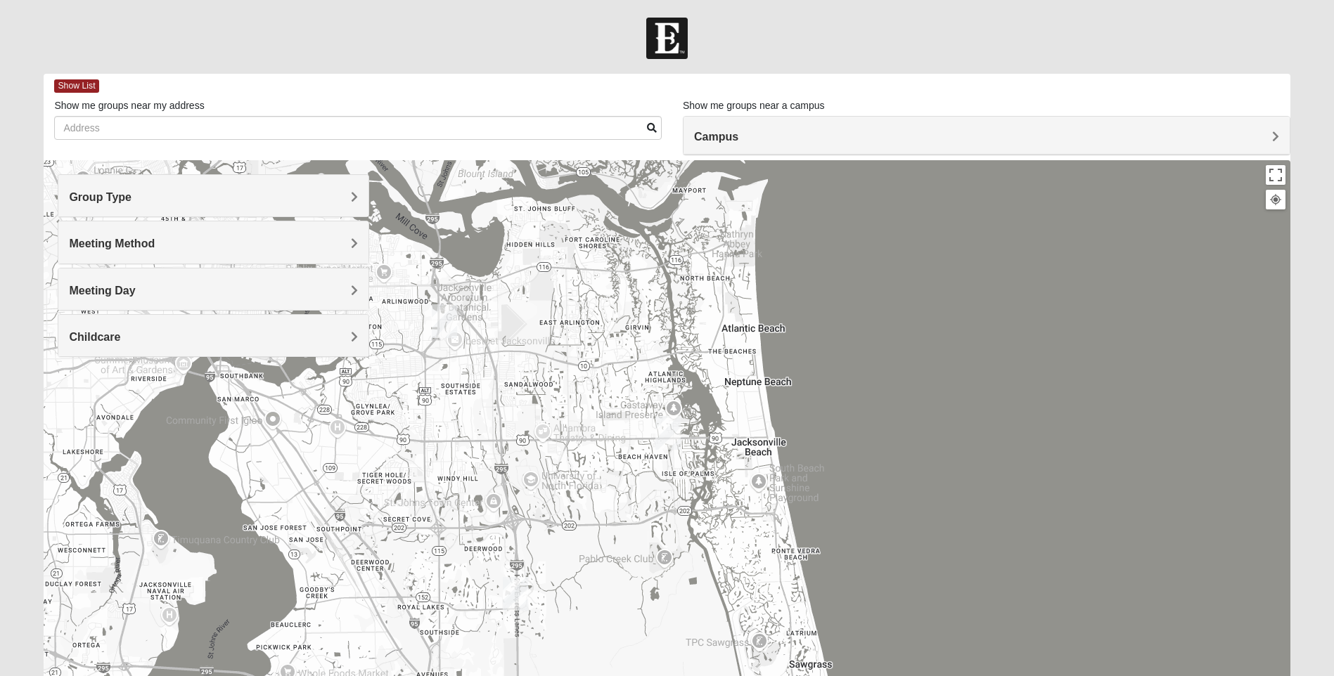
click at [347, 288] on h4 "Meeting Day" at bounding box center [213, 290] width 289 height 13
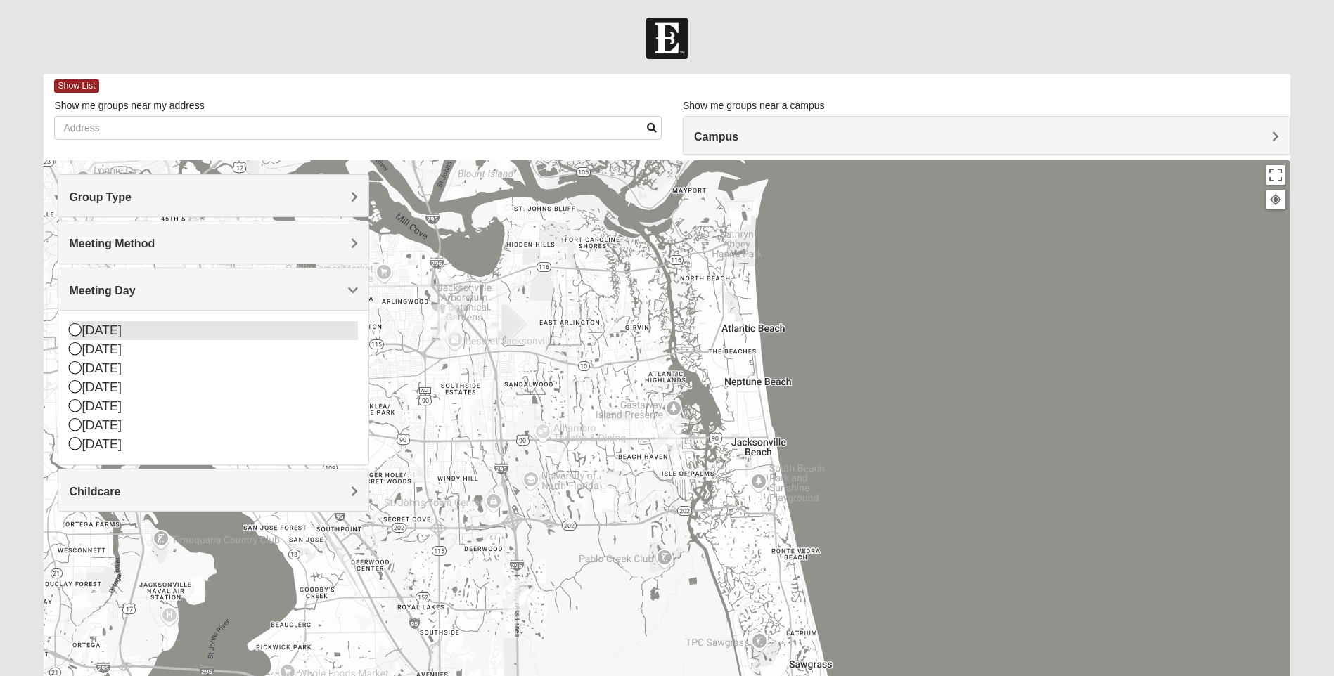
click at [75, 326] on icon at bounding box center [75, 329] width 13 height 13
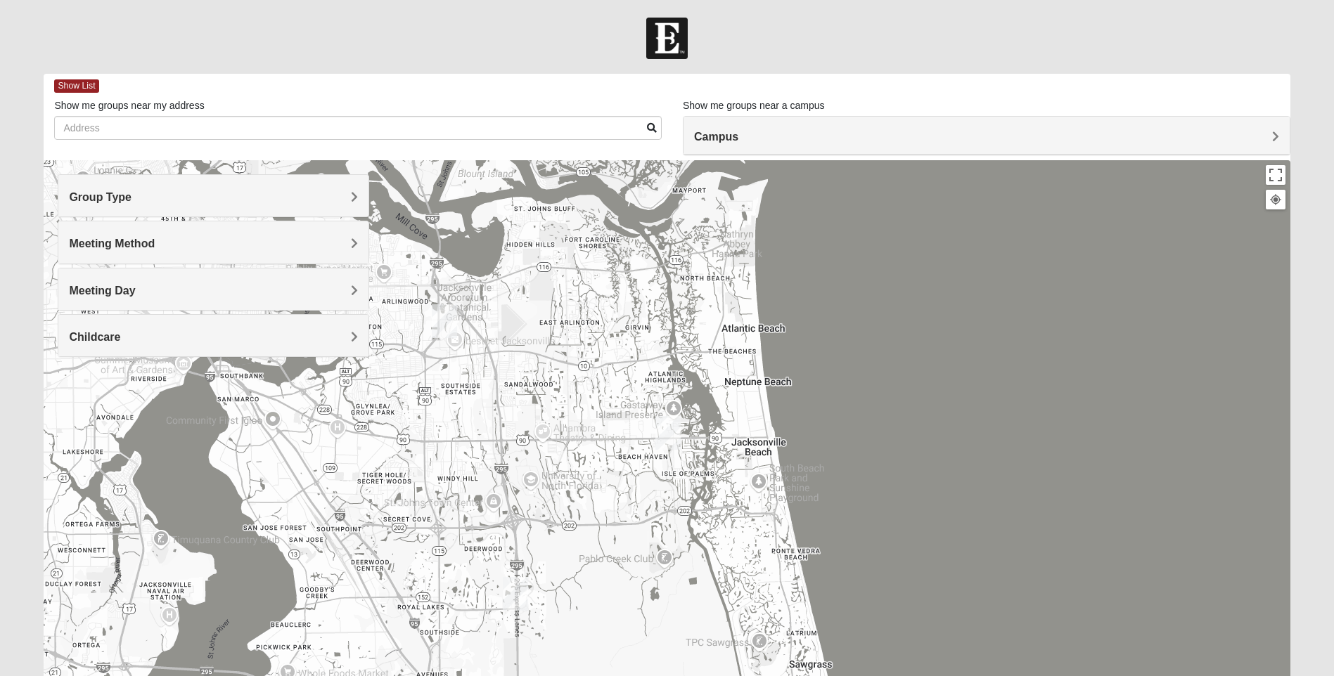
click at [347, 340] on h4 "Childcare" at bounding box center [213, 336] width 289 height 13
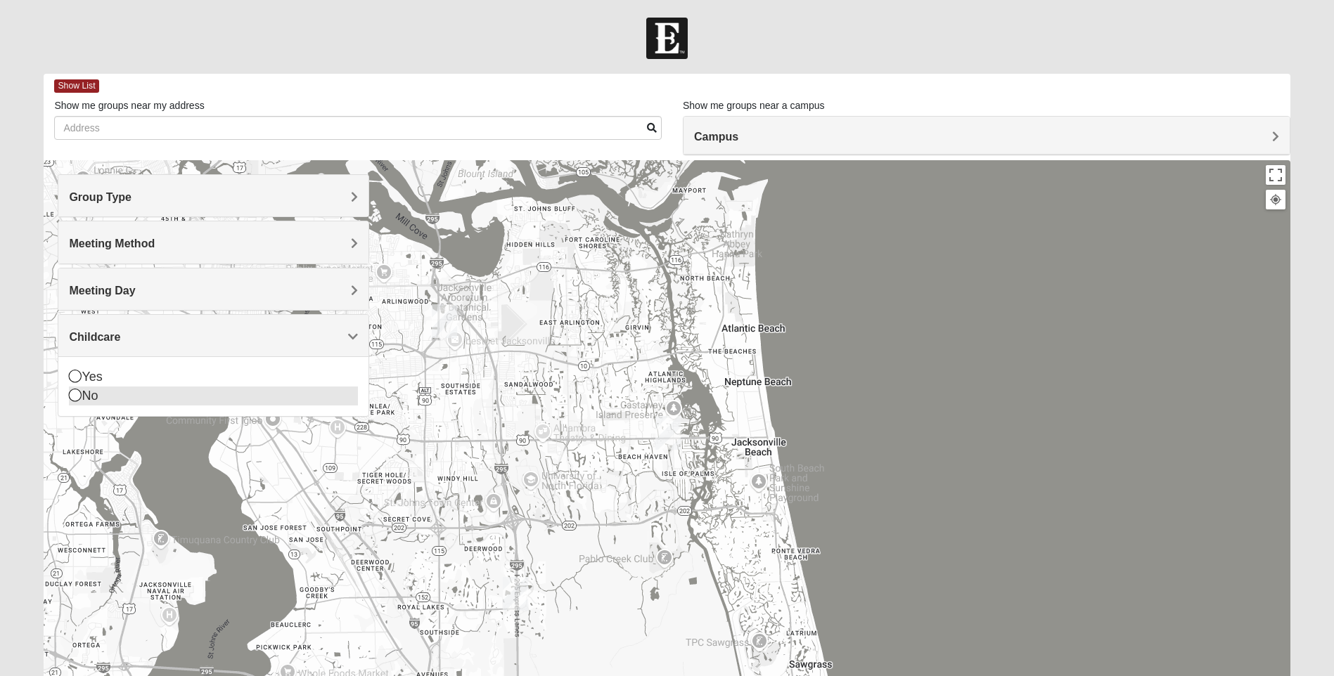
click at [75, 394] on icon at bounding box center [75, 395] width 13 height 13
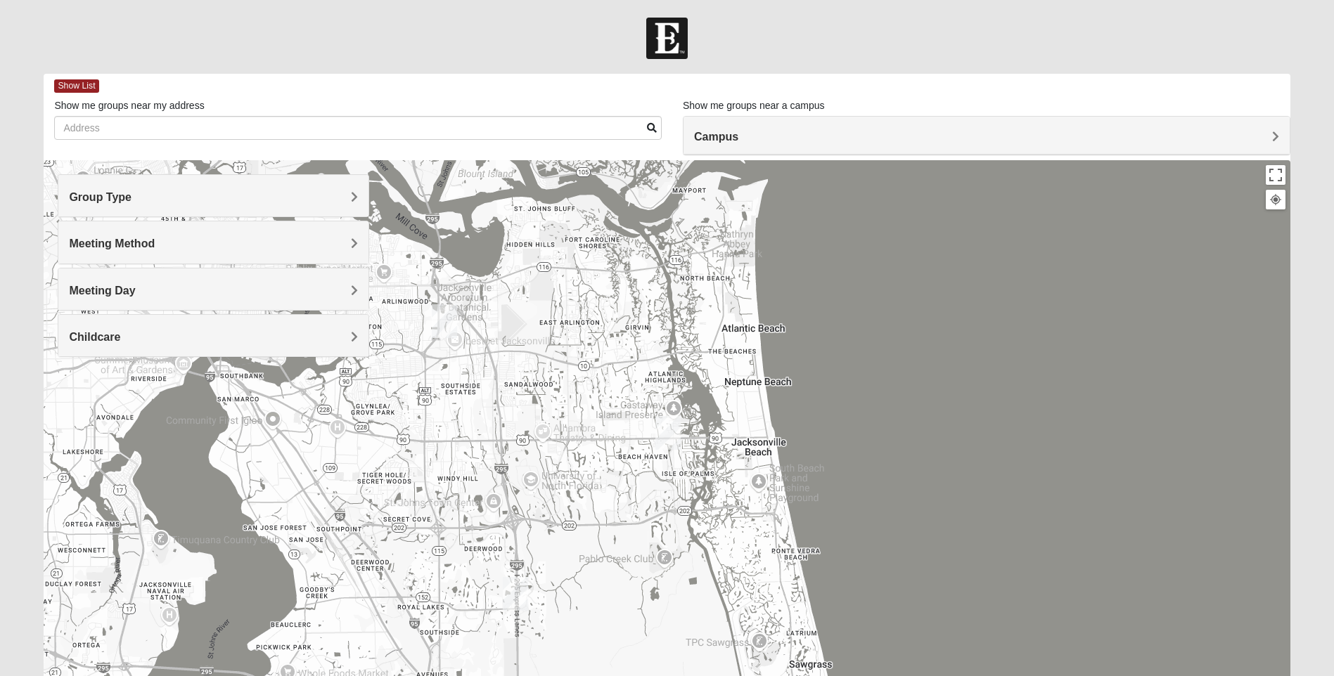
click at [738, 135] on span "Campus" at bounding box center [716, 137] width 44 height 12
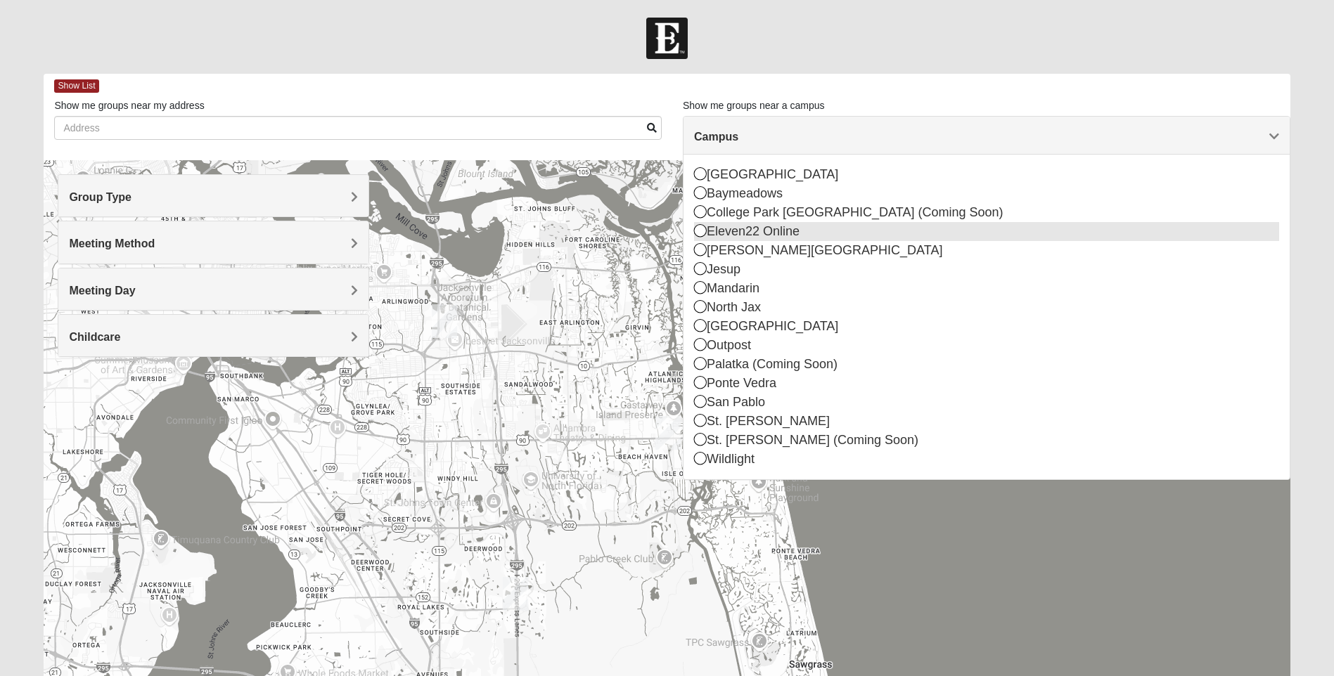
click at [696, 228] on icon at bounding box center [700, 230] width 13 height 13
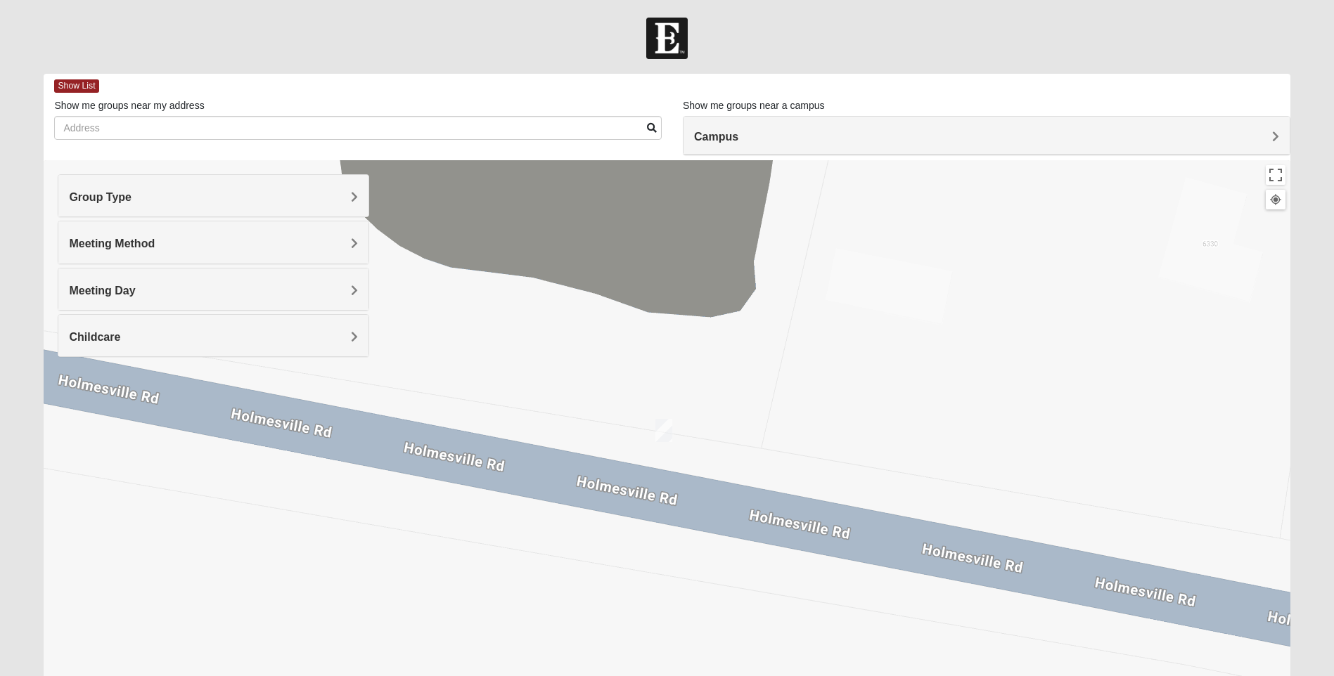
click at [660, 430] on img "Online Womens Boulineau" at bounding box center [663, 430] width 17 height 23
click at [77, 84] on span "Show List" at bounding box center [76, 85] width 44 height 13
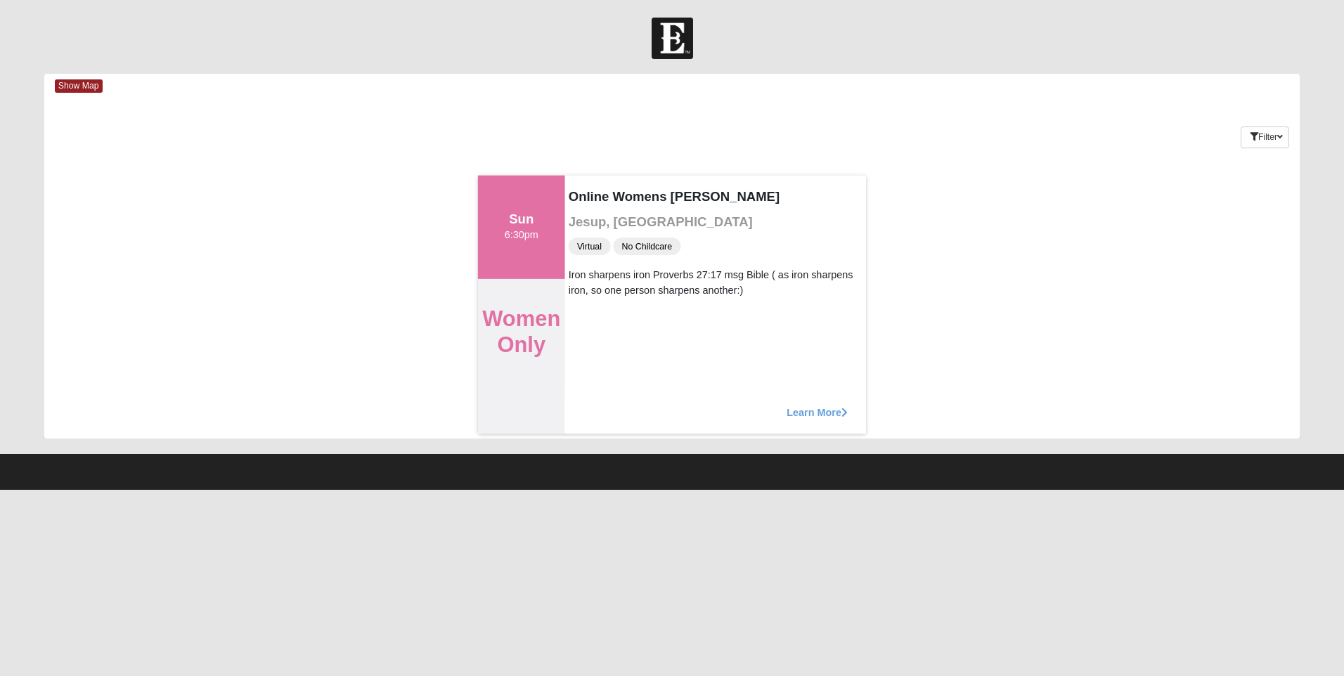
click at [821, 405] on span "Learn More" at bounding box center [817, 405] width 61 height 0
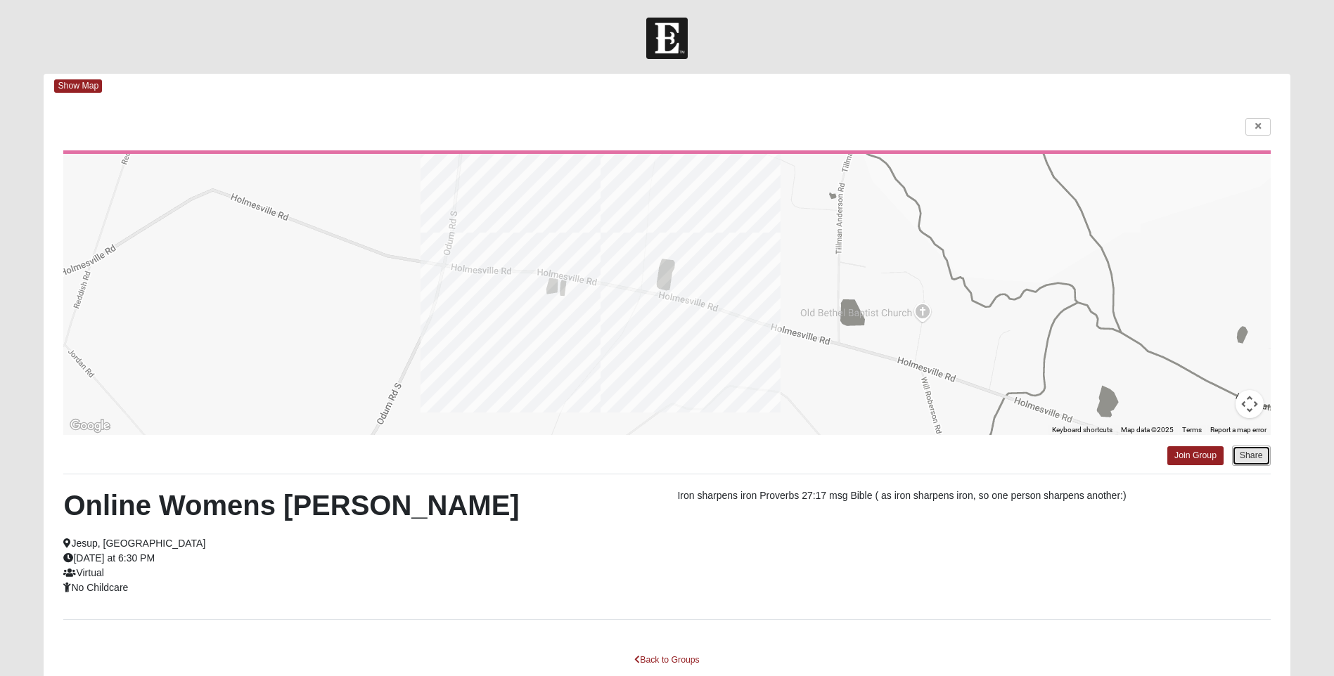
click at [1249, 453] on button "Share" at bounding box center [1251, 456] width 39 height 20
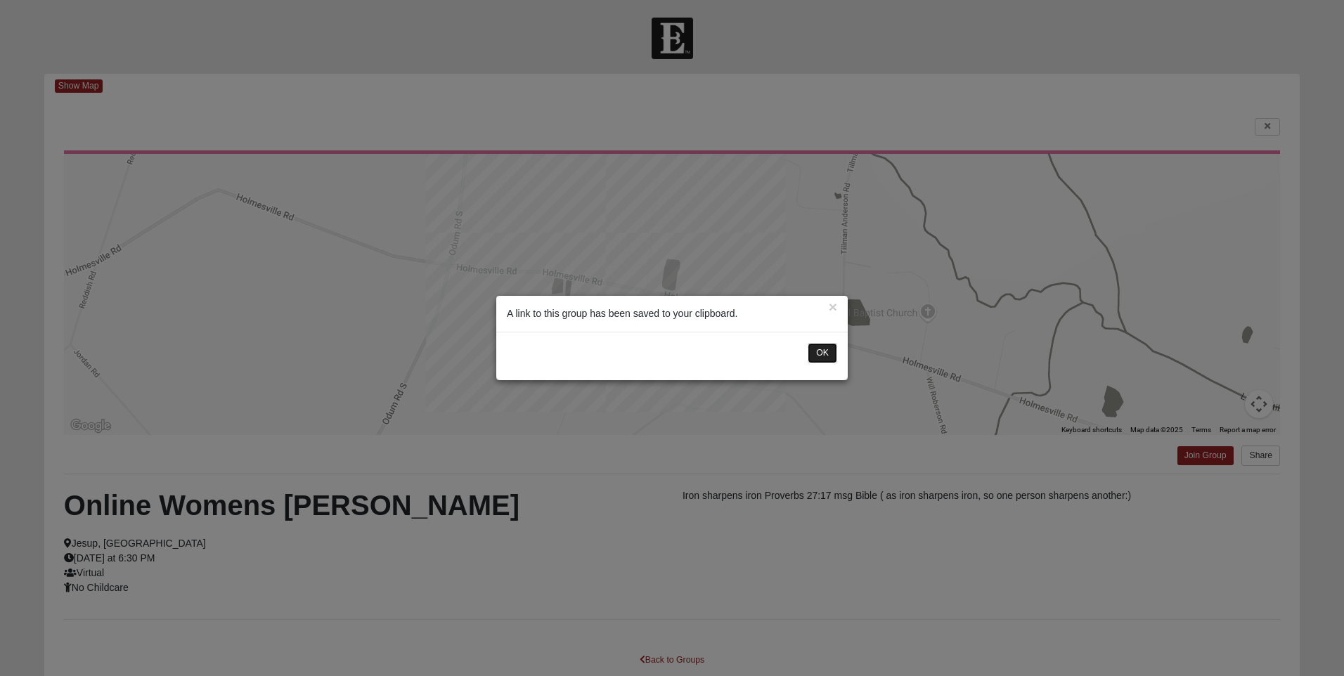
click at [815, 357] on button "OK" at bounding box center [823, 353] width 30 height 20
